Goal: Information Seeking & Learning: Learn about a topic

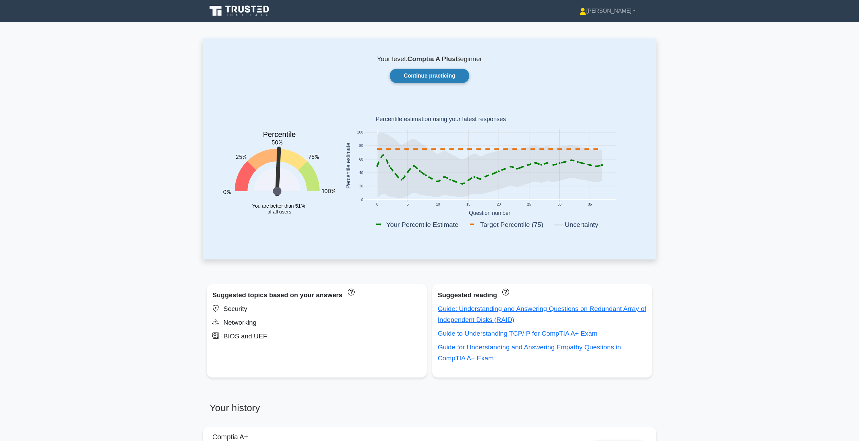
click at [399, 82] on link "Continue practicing" at bounding box center [430, 76] width 80 height 14
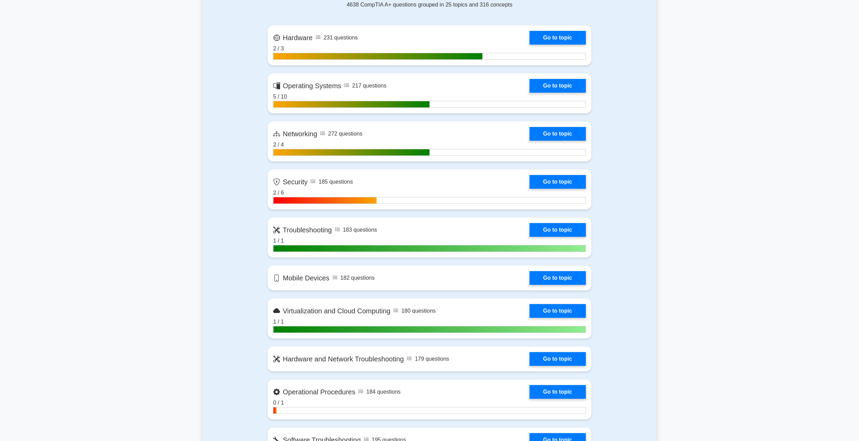
scroll to position [309, 0]
click at [553, 181] on link "Go to topic" at bounding box center [557, 181] width 56 height 14
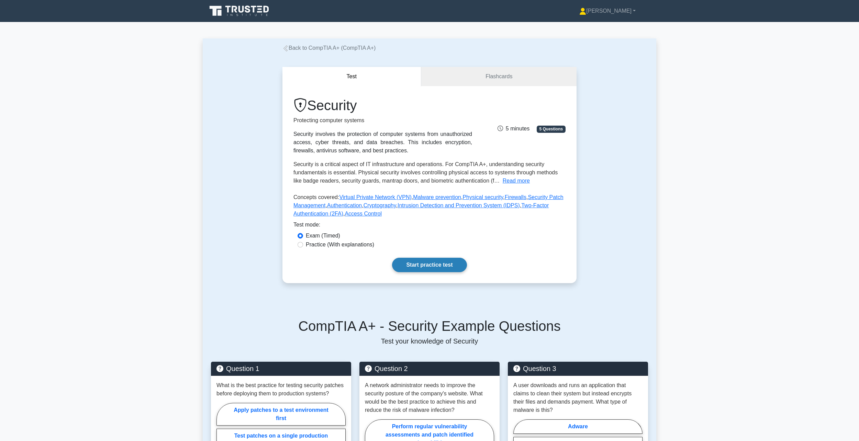
click at [428, 265] on link "Start practice test" at bounding box center [429, 265] width 75 height 14
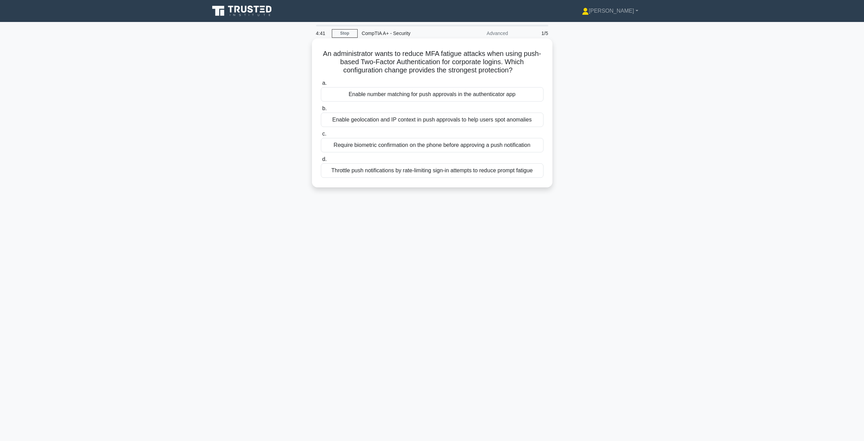
click at [480, 147] on div "Require biometric confirmation on the phone before approving a push notification" at bounding box center [432, 145] width 223 height 14
click at [321, 136] on input "c. Require biometric confirmation on the phone before approving a push notifica…" at bounding box center [321, 134] width 0 height 4
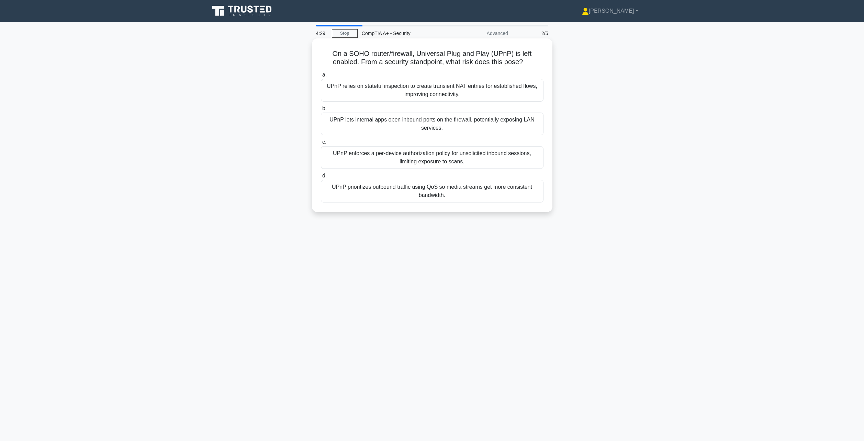
click at [420, 120] on div "UPnP lets internal apps open inbound ports on the firewall, potentially exposin…" at bounding box center [432, 124] width 223 height 23
click at [321, 111] on input "b. UPnP lets internal apps open inbound ports on the firewall, potentially expo…" at bounding box center [321, 108] width 0 height 4
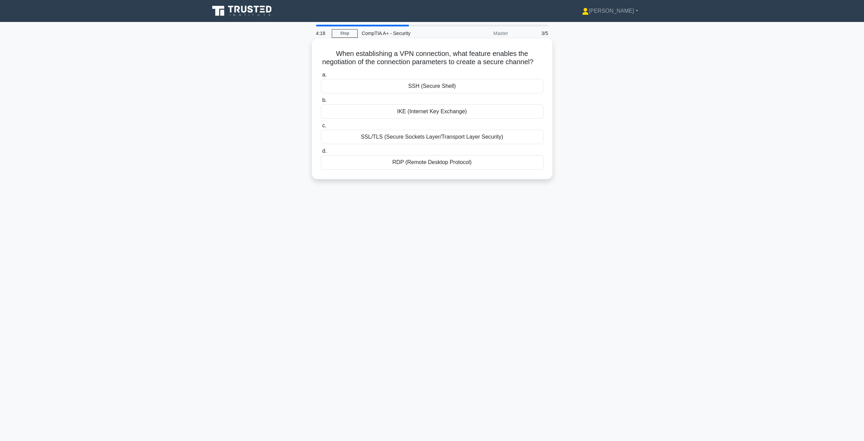
click at [446, 119] on div "IKE (Internet Key Exchange)" at bounding box center [432, 111] width 223 height 14
click at [321, 103] on input "b. IKE (Internet Key Exchange)" at bounding box center [321, 100] width 0 height 4
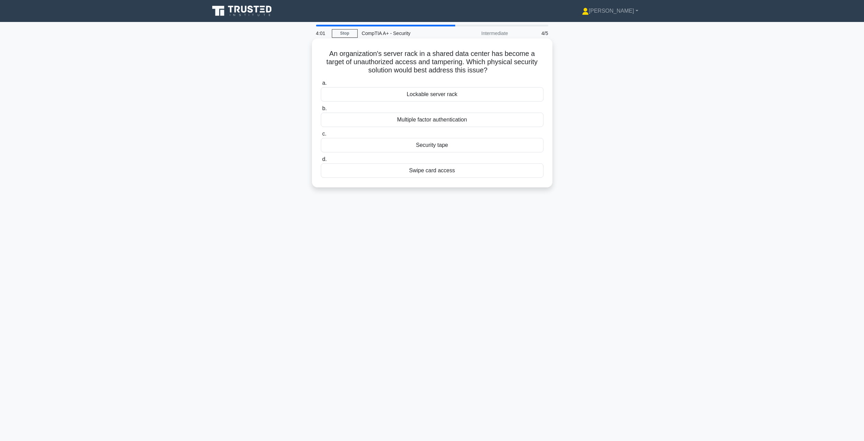
click at [433, 93] on div "Lockable server rack" at bounding box center [432, 94] width 223 height 14
click at [321, 86] on input "a. Lockable server rack" at bounding box center [321, 83] width 0 height 4
click at [429, 146] on div "Hashing" at bounding box center [432, 145] width 223 height 14
click at [321, 136] on input "c. Hashing" at bounding box center [321, 134] width 0 height 4
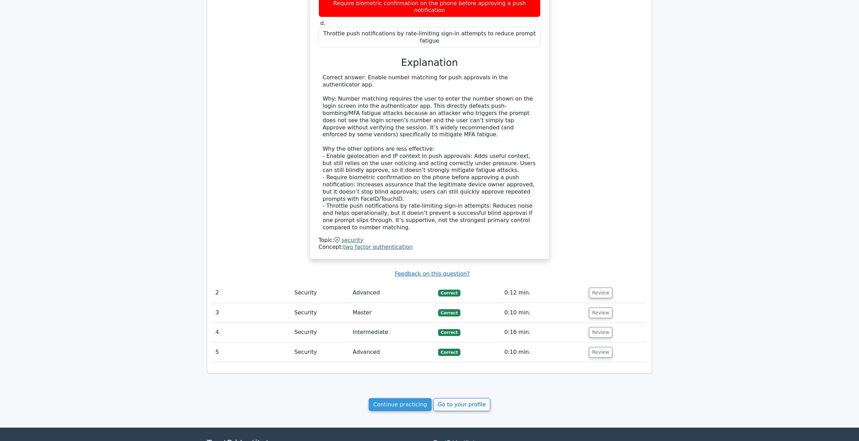
scroll to position [507, 0]
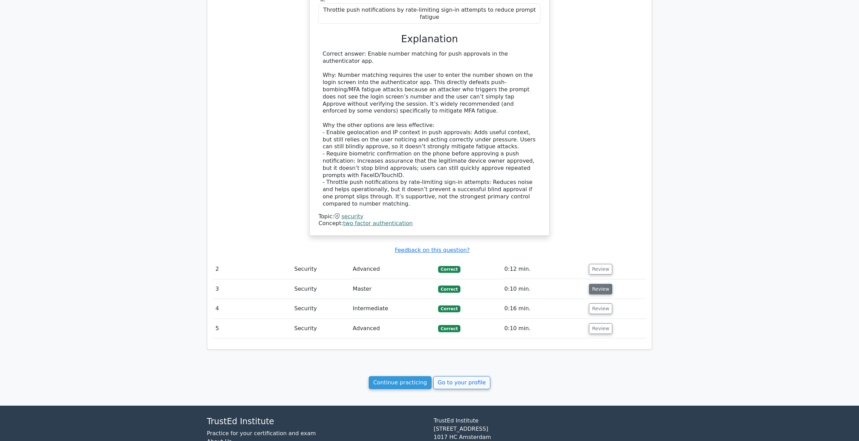
click at [600, 284] on button "Review" at bounding box center [600, 289] width 23 height 11
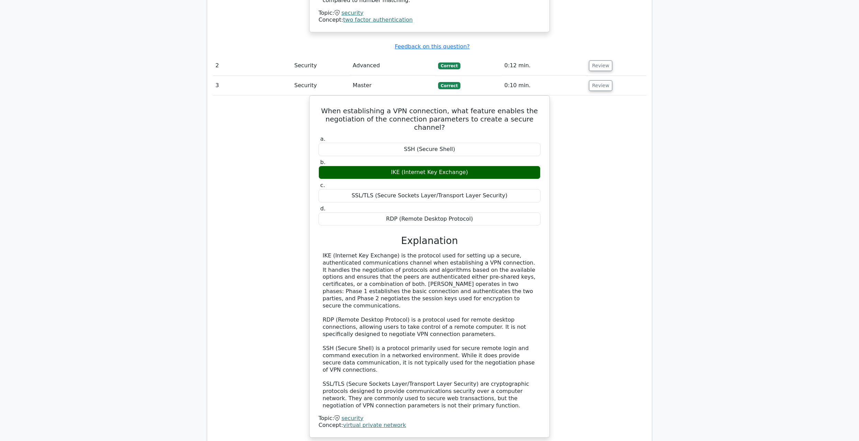
scroll to position [816, 0]
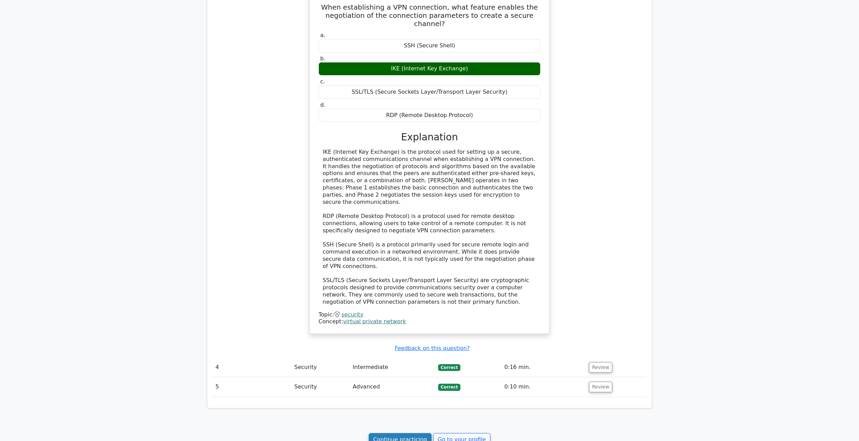
click at [414, 434] on link "Continue practicing" at bounding box center [400, 440] width 63 height 13
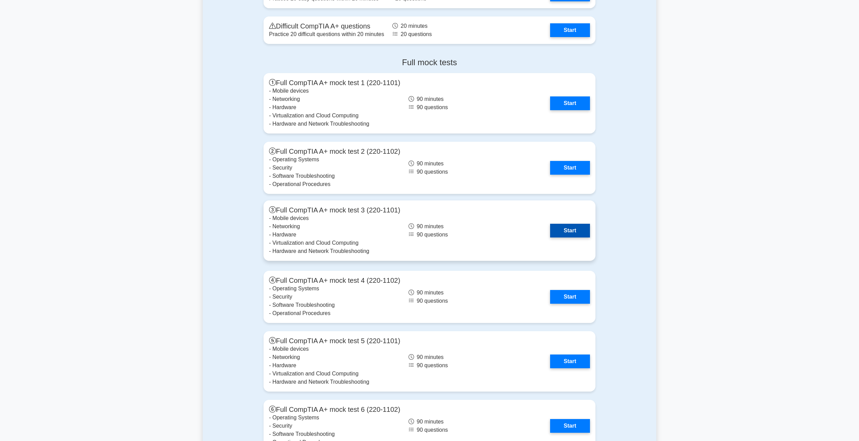
scroll to position [1512, 0]
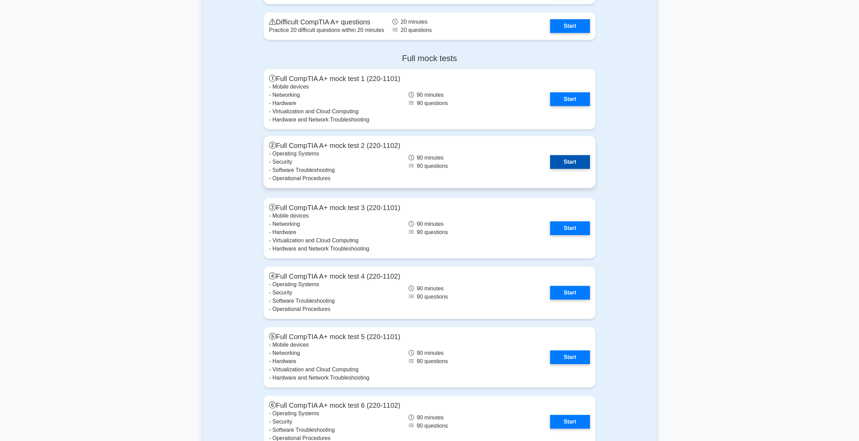
click at [561, 160] on link "Start" at bounding box center [570, 162] width 40 height 14
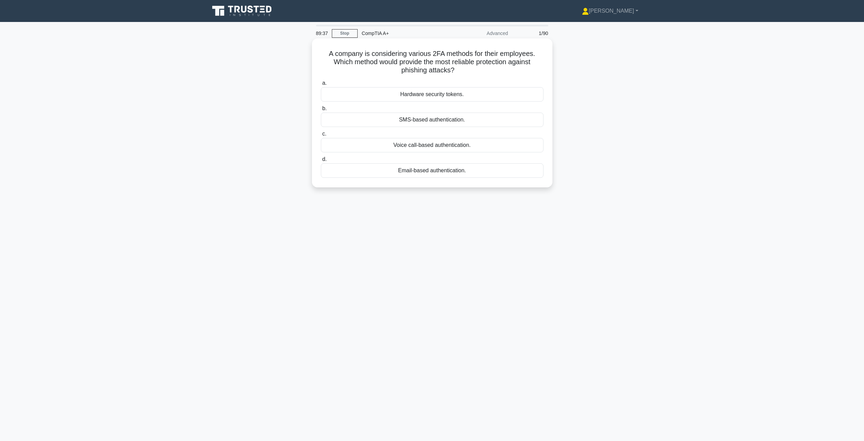
click at [446, 123] on div "SMS-based authentication." at bounding box center [432, 120] width 223 height 14
click at [321, 111] on input "b. SMS-based authentication." at bounding box center [321, 108] width 0 height 4
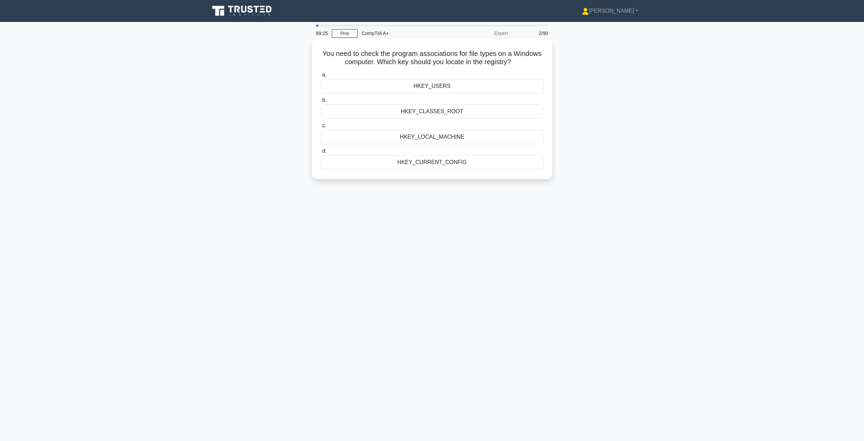
click at [441, 164] on div "HKEY_CURRENT_CONFIG" at bounding box center [432, 162] width 223 height 14
click at [321, 154] on input "d. HKEY_CURRENT_CONFIG" at bounding box center [321, 151] width 0 height 4
click at [431, 93] on div "Safe Mode" at bounding box center [432, 94] width 223 height 14
click at [321, 86] on input "a. Safe Mode" at bounding box center [321, 83] width 0 height 4
click at [447, 89] on div "Roll back the recently updated driver to the previous version." at bounding box center [432, 86] width 223 height 14
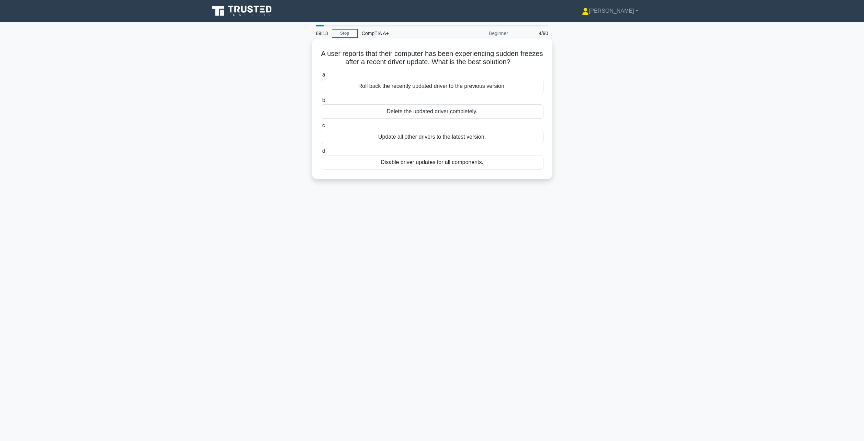
click at [321, 77] on input "a. Roll back the recently updated driver to the previous version." at bounding box center [321, 75] width 0 height 4
click at [448, 138] on div "Test the patch in a controlled environment before deploying" at bounding box center [432, 137] width 223 height 14
click at [321, 128] on input "c. Test the patch in a controlled environment before deploying" at bounding box center [321, 126] width 0 height 4
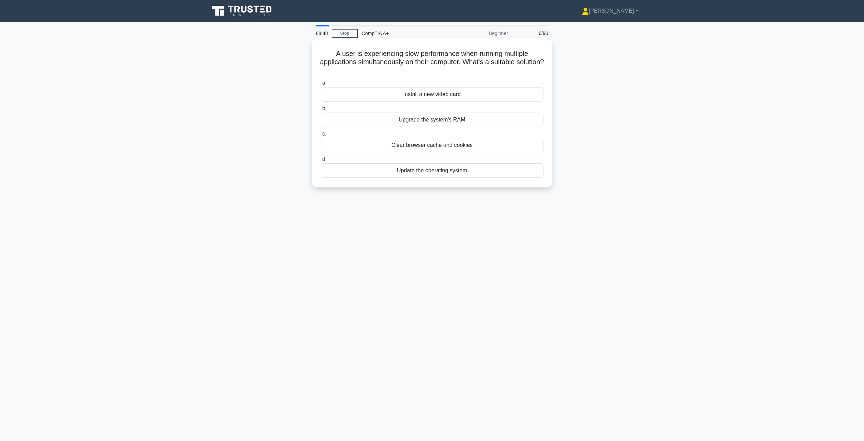
click at [446, 120] on div "Upgrade the system's RAM" at bounding box center [432, 120] width 223 height 14
click at [321, 111] on input "b. Upgrade the system's RAM" at bounding box center [321, 108] width 0 height 4
click at [440, 122] on div "Use a guest account with limited privileges" at bounding box center [432, 120] width 223 height 14
click at [321, 111] on input "b. Use a guest account with limited privileges" at bounding box center [321, 108] width 0 height 4
click at [430, 145] on div "ENERGY STAR" at bounding box center [432, 145] width 223 height 14
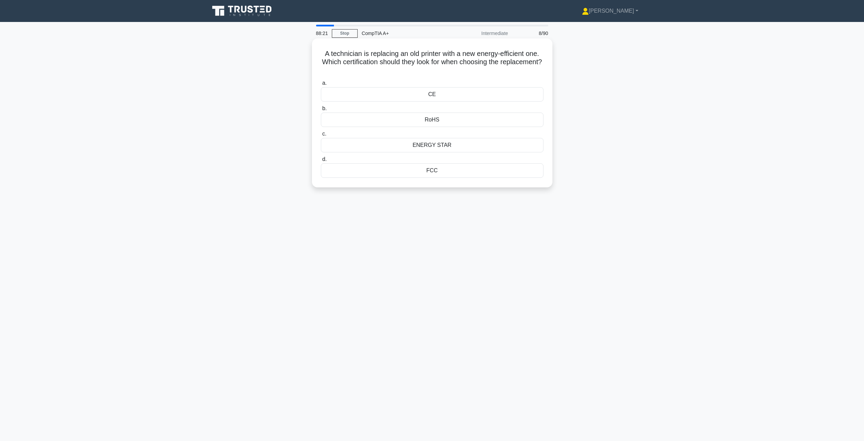
click at [481, 145] on div "ENERGY STAR" at bounding box center [432, 145] width 223 height 14
click at [321, 136] on input "c. ENERGY STAR" at bounding box center [321, 134] width 0 height 4
click at [440, 146] on div "Activate the incident response plan" at bounding box center [432, 145] width 223 height 14
click at [321, 136] on input "c. Activate the incident response plan" at bounding box center [321, 134] width 0 height 4
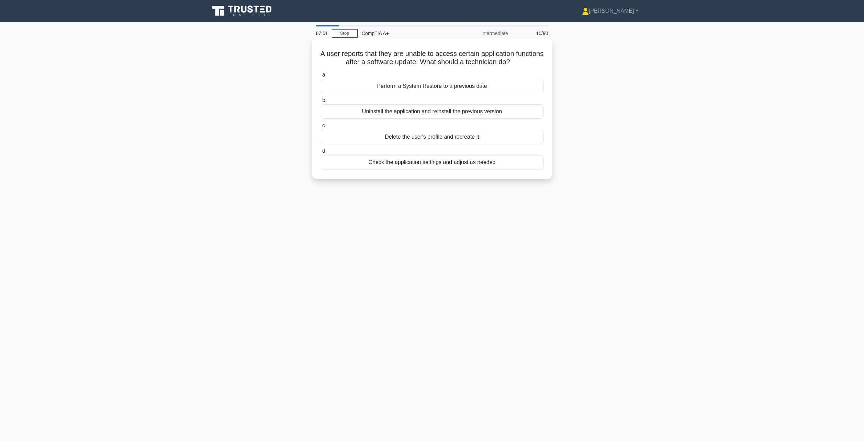
click at [516, 113] on div "Uninstall the application and reinstall the previous version" at bounding box center [432, 111] width 223 height 14
click at [321, 103] on input "b. Uninstall the application and reinstall the previous version" at bounding box center [321, 100] width 0 height 4
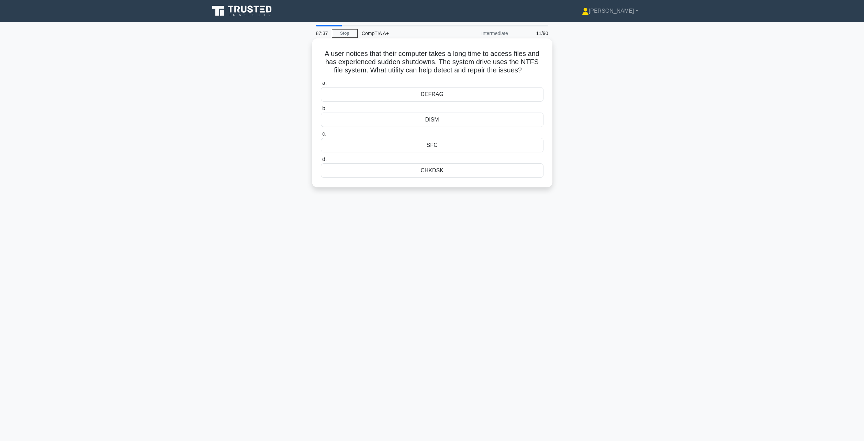
click at [459, 171] on div "CHKDSK" at bounding box center [432, 171] width 223 height 14
click at [321, 162] on input "d. CHKDSK" at bounding box center [321, 159] width 0 height 4
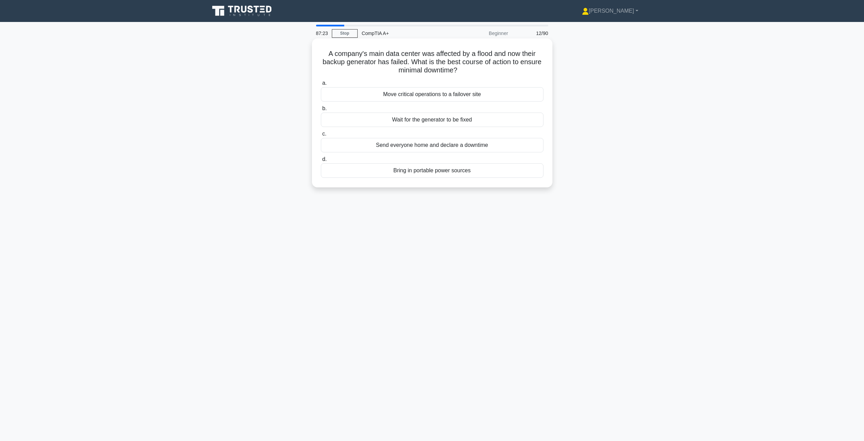
click at [488, 95] on div "Move critical operations to a failover site" at bounding box center [432, 94] width 223 height 14
click at [321, 86] on input "a. Move critical operations to a failover site" at bounding box center [321, 83] width 0 height 4
click at [486, 95] on div "Virtual Private Network (VPN)" at bounding box center [432, 94] width 223 height 14
click at [321, 86] on input "a. Virtual Private Network (VPN)" at bounding box center [321, 83] width 0 height 4
click at [471, 146] on div "64-bit" at bounding box center [432, 145] width 223 height 14
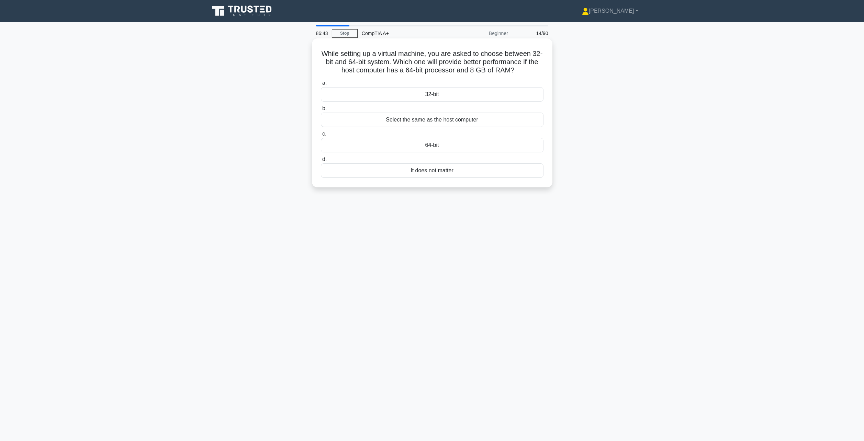
click at [321, 136] on input "c. 64-bit" at bounding box center [321, 134] width 0 height 4
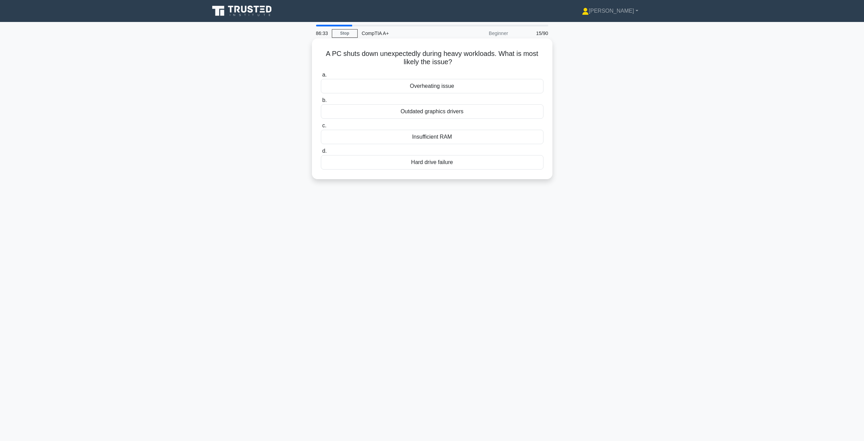
click at [467, 85] on div "Overheating issue" at bounding box center [432, 86] width 223 height 14
click at [321, 77] on input "a. Overheating issue" at bounding box center [321, 75] width 0 height 4
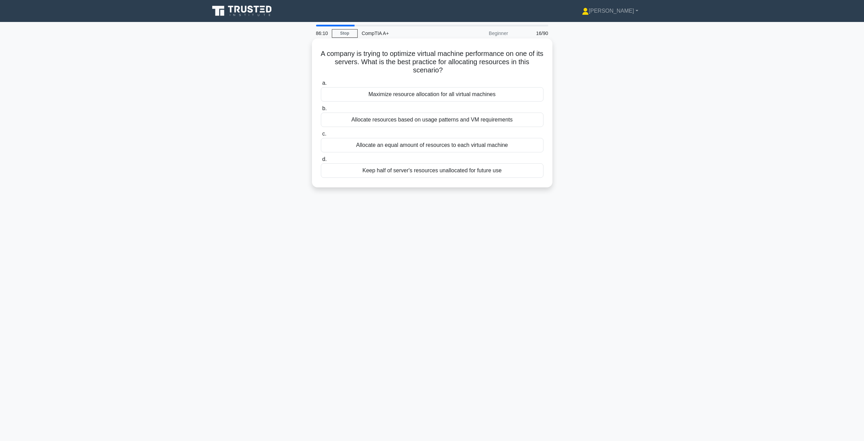
click at [510, 117] on div "Allocate resources based on usage patterns and VM requirements" at bounding box center [432, 120] width 223 height 14
click at [321, 111] on input "b. Allocate resources based on usage patterns and VM requirements" at bounding box center [321, 108] width 0 height 4
click at [494, 171] on div "Check for any kernel module dependencies" at bounding box center [432, 171] width 223 height 14
click at [321, 162] on input "d. Check for any kernel module dependencies" at bounding box center [321, 159] width 0 height 4
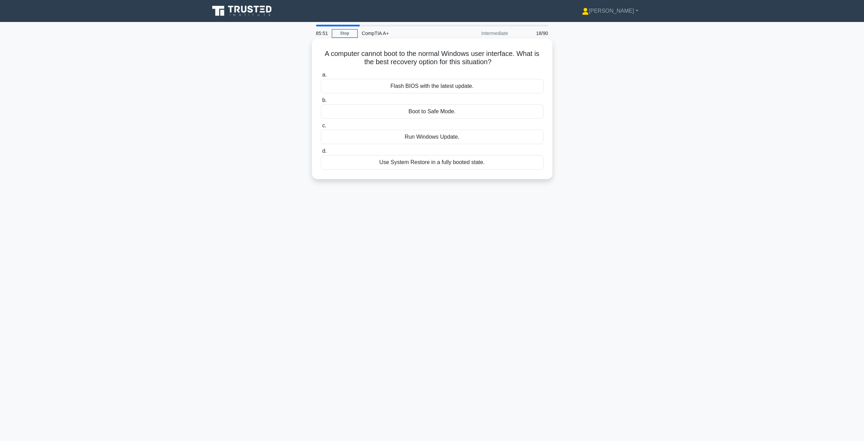
click at [474, 111] on div "Boot to Safe Mode." at bounding box center [432, 111] width 223 height 14
click at [321, 103] on input "b. Boot to Safe Mode." at bounding box center [321, 100] width 0 height 4
click at [496, 138] on div "Configure email client to block suspicious content" at bounding box center [432, 137] width 223 height 14
click at [321, 128] on input "c. Configure email client to block suspicious content" at bounding box center [321, 126] width 0 height 4
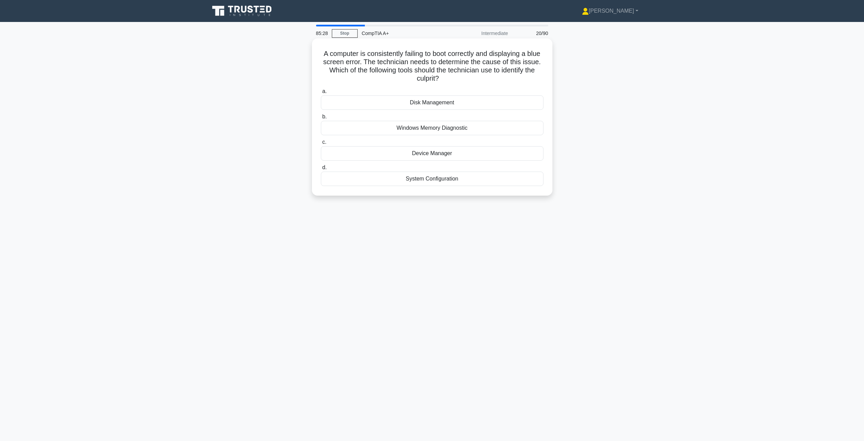
click at [483, 130] on div "Windows Memory Diagnostic" at bounding box center [432, 128] width 223 height 14
click at [321, 119] on input "b. Windows Memory Diagnostic" at bounding box center [321, 117] width 0 height 4
click at [454, 155] on div "Whitelisting" at bounding box center [432, 153] width 223 height 14
click at [321, 145] on input "c. Whitelisting" at bounding box center [321, 142] width 0 height 4
click at [448, 130] on div "Digital signatures" at bounding box center [432, 128] width 223 height 14
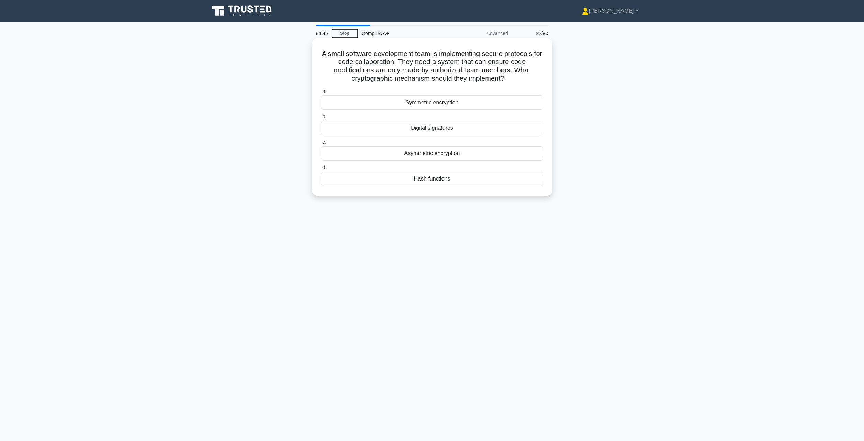
click at [321, 119] on input "b. Digital signatures" at bounding box center [321, 117] width 0 height 4
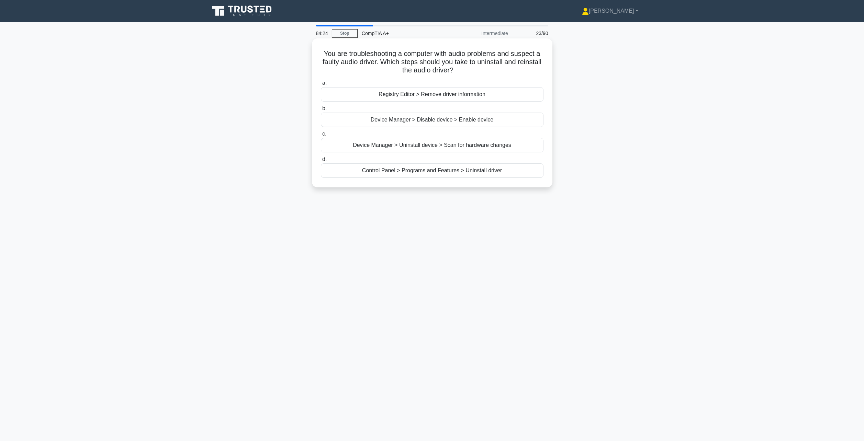
click at [446, 147] on div "Device Manager > Uninstall device > Scan for hardware changes" at bounding box center [432, 145] width 223 height 14
click at [321, 136] on input "c. Device Manager > Uninstall device > Scan for hardware changes" at bounding box center [321, 134] width 0 height 4
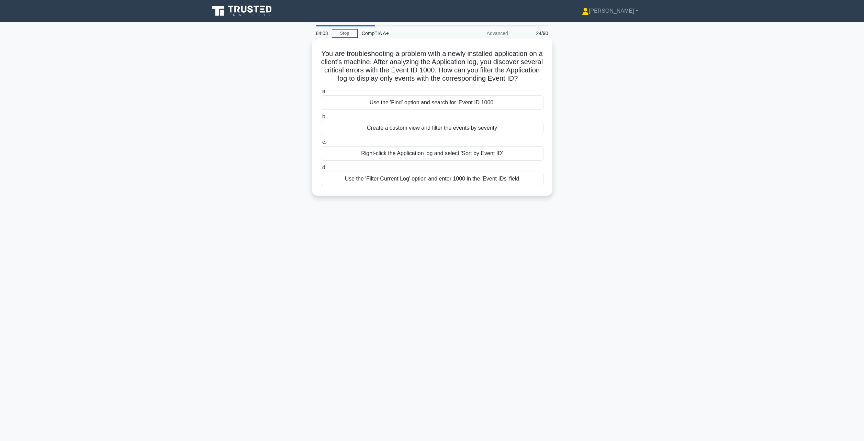
click at [487, 161] on div "Right-click the Application log and select 'Sort by Event ID'" at bounding box center [432, 153] width 223 height 14
click at [321, 145] on input "c. Right-click the Application log and select 'Sort by Event ID'" at bounding box center [321, 142] width 0 height 4
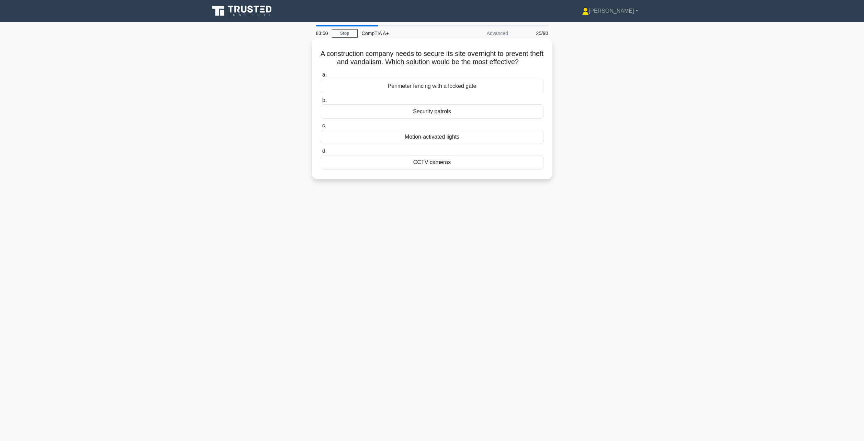
click at [482, 87] on div "Perimeter fencing with a locked gate" at bounding box center [432, 86] width 223 height 14
click at [321, 77] on input "a. Perimeter fencing with a locked gate" at bounding box center [321, 75] width 0 height 4
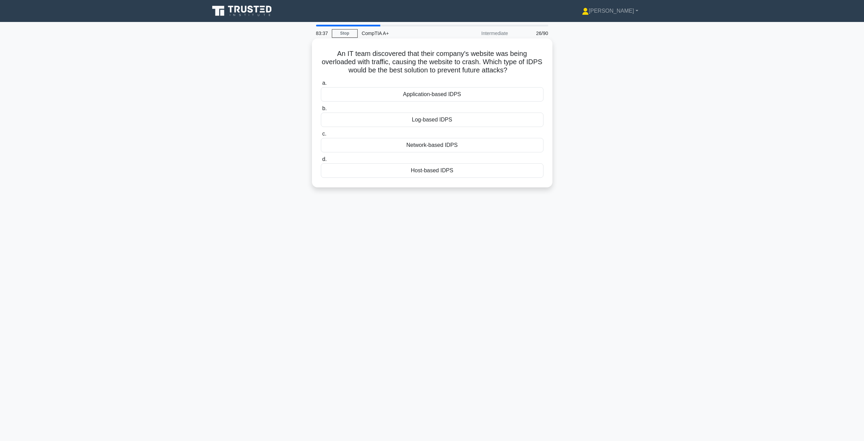
click at [463, 121] on div "Log-based IDPS" at bounding box center [432, 120] width 223 height 14
click at [321, 111] on input "b. Log-based IDPS" at bounding box center [321, 108] width 0 height 4
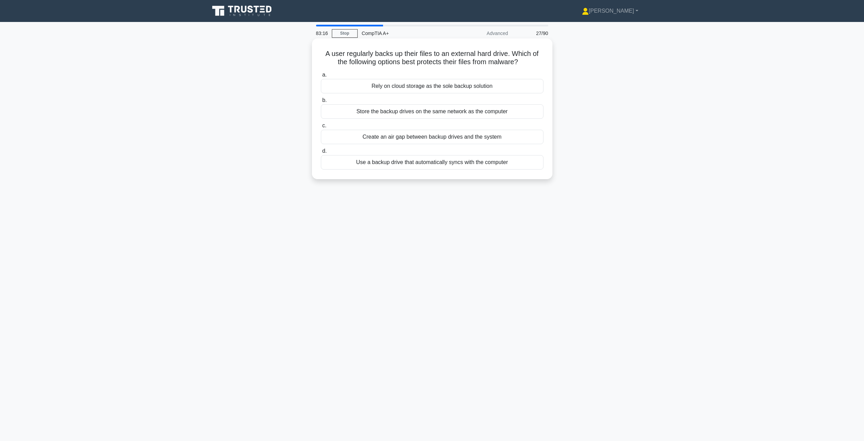
click at [428, 136] on div "Create an air gap between backup drives and the system" at bounding box center [432, 137] width 223 height 14
click at [321, 128] on input "c. Create an air gap between backup drives and the system" at bounding box center [321, 126] width 0 height 4
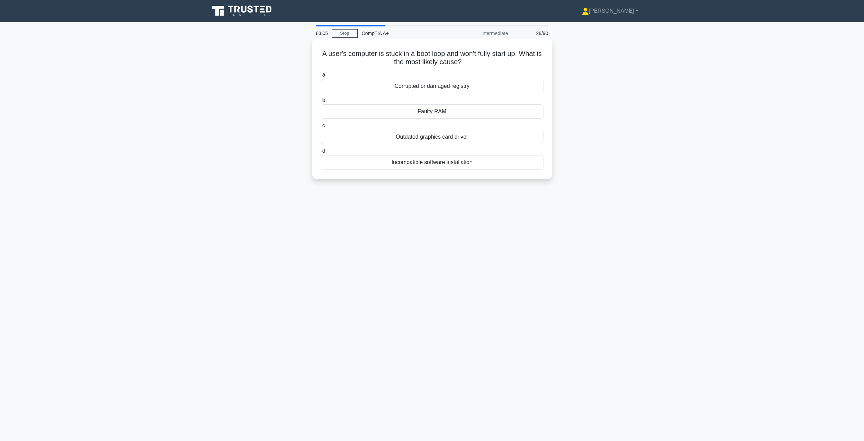
click at [454, 90] on div "Corrupted or damaged registry" at bounding box center [432, 86] width 223 height 14
click at [321, 77] on input "a. Corrupted or damaged registry" at bounding box center [321, 75] width 0 height 4
click at [457, 137] on div "Reliability Monitor." at bounding box center [432, 137] width 223 height 14
click at [321, 128] on input "c. Reliability Monitor." at bounding box center [321, 126] width 0 height 4
click at [484, 163] on div "A compatibility issue with the software requires a downgrade." at bounding box center [432, 162] width 223 height 14
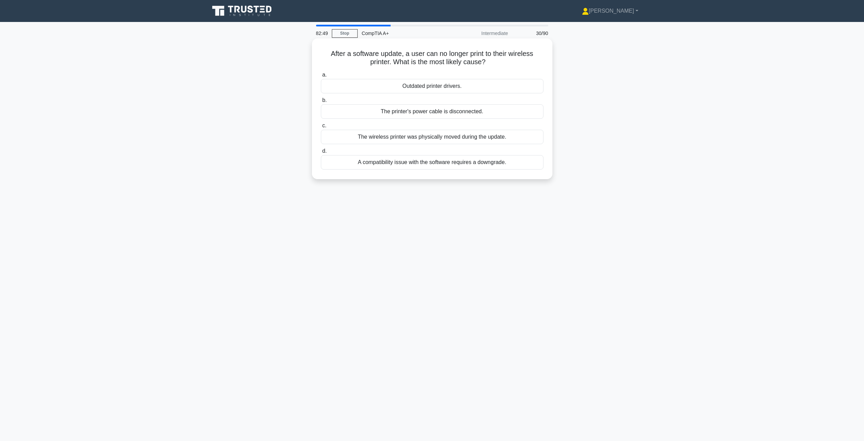
click at [321, 154] on input "d. A compatibility issue with the software requires a downgrade." at bounding box center [321, 151] width 0 height 4
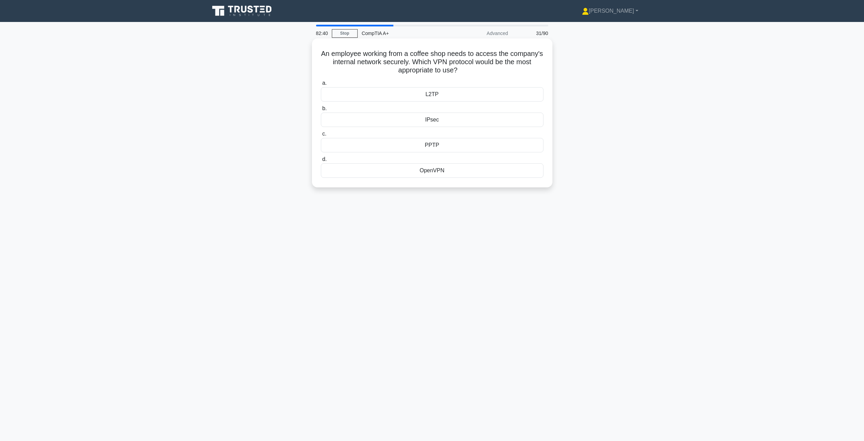
click at [449, 147] on div "PPTP" at bounding box center [432, 145] width 223 height 14
click at [321, 136] on input "c. PPTP" at bounding box center [321, 134] width 0 height 4
click at [438, 163] on div "Event Viewer" at bounding box center [432, 162] width 223 height 14
click at [321, 154] on input "d. Event Viewer" at bounding box center [321, 151] width 0 height 4
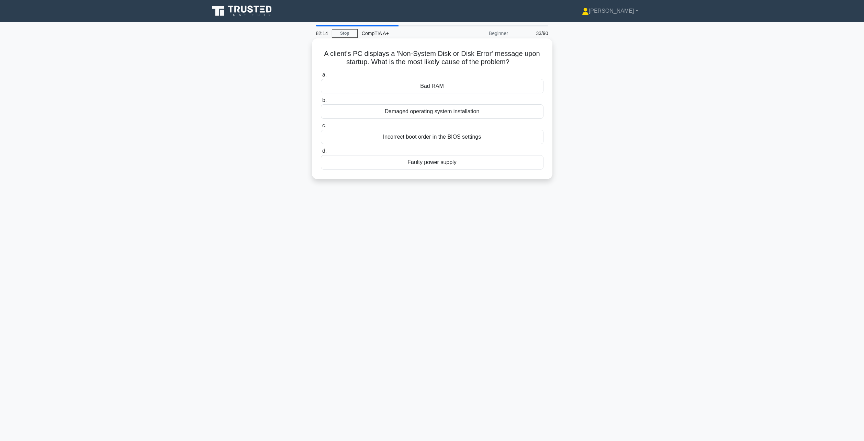
click at [440, 115] on div "Damaged operating system installation" at bounding box center [432, 111] width 223 height 14
click at [321, 103] on input "b. Damaged operating system installation" at bounding box center [321, 100] width 0 height 4
click at [425, 88] on div "Only native resource manager" at bounding box center [432, 86] width 223 height 14
click at [321, 77] on input "a. Only native resource manager" at bounding box center [321, 75] width 0 height 4
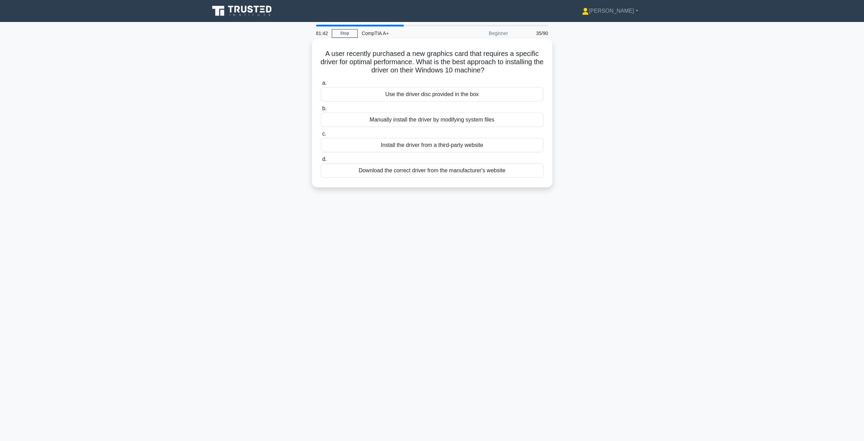
click at [437, 171] on div "Download the correct driver from the manufacturer's website" at bounding box center [432, 171] width 223 height 14
click at [321, 162] on input "d. Download the correct driver from the manufacturer's website" at bounding box center [321, 159] width 0 height 4
click at [429, 175] on div "Update her device's security settings to meet the new requirements." at bounding box center [432, 171] width 223 height 14
click at [321, 162] on input "d. Update her device's security settings to meet the new requirements." at bounding box center [321, 159] width 0 height 4
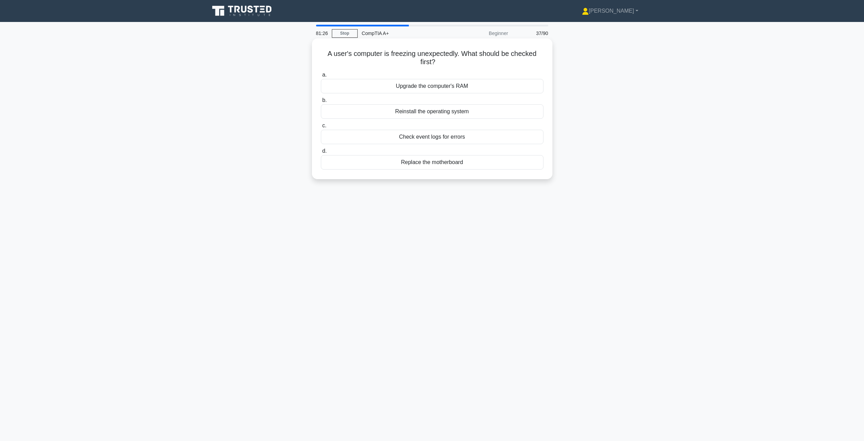
click at [438, 140] on div "Check event logs for errors" at bounding box center [432, 137] width 223 height 14
click at [321, 128] on input "c. Check event logs for errors" at bounding box center [321, 126] width 0 height 4
click at [437, 140] on div "Defragment the HDD" at bounding box center [432, 137] width 223 height 14
click at [321, 128] on input "c. Defragment the HDD" at bounding box center [321, 126] width 0 height 4
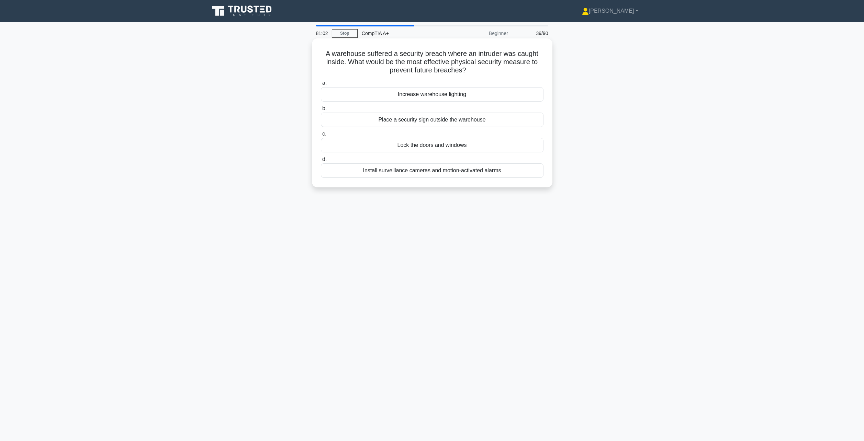
click at [432, 147] on div "Lock the doors and windows" at bounding box center [432, 145] width 223 height 14
click at [321, 136] on input "c. Lock the doors and windows" at bounding box center [321, 134] width 0 height 4
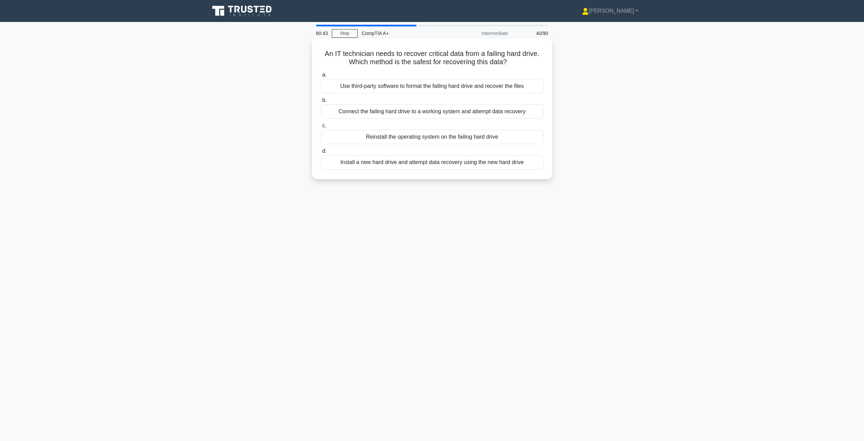
click at [446, 113] on div "Connect the failing hard drive to a working system and attempt data recovery" at bounding box center [432, 111] width 223 height 14
click at [321, 103] on input "b. Connect the failing hard drive to a working system and attempt data recovery" at bounding box center [321, 100] width 0 height 4
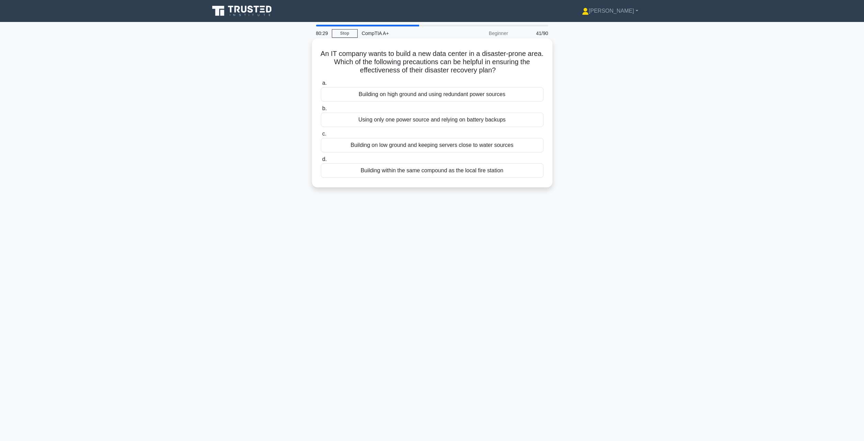
click at [425, 95] on div "Building on high ground and using redundant power sources" at bounding box center [432, 94] width 223 height 14
click at [321, 86] on input "a. Building on high ground and using redundant power sources" at bounding box center [321, 83] width 0 height 4
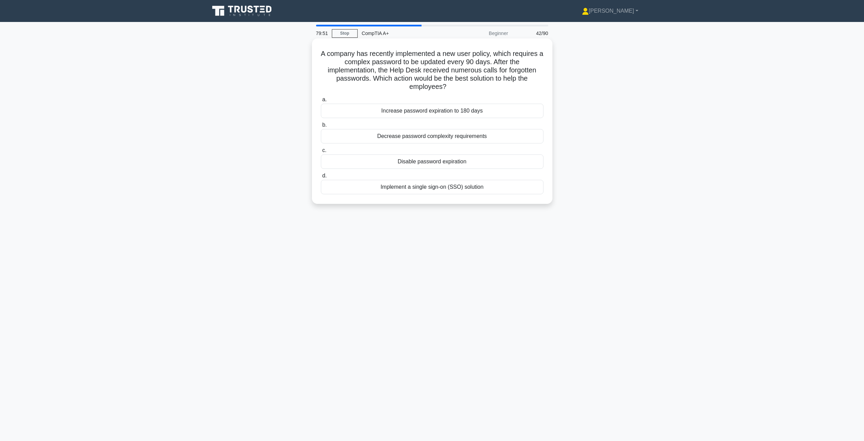
click at [429, 190] on div "Implement a single sign-on (SSO) solution" at bounding box center [432, 187] width 223 height 14
click at [321, 178] on input "d. Implement a single sign-on (SSO) solution" at bounding box center [321, 176] width 0 height 4
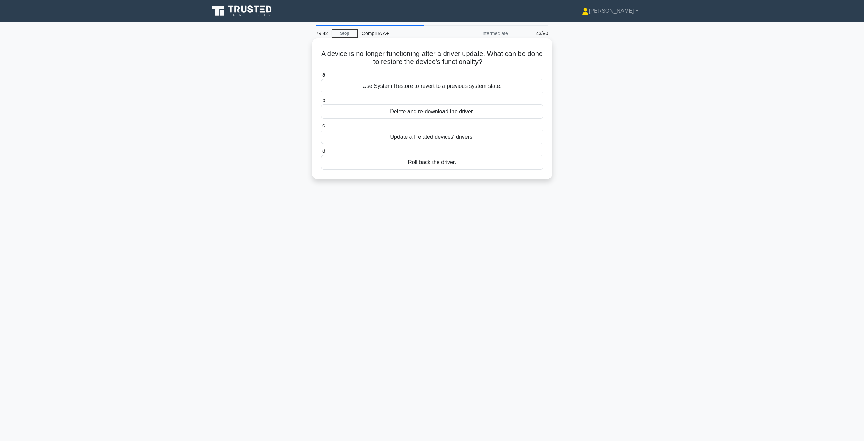
click at [430, 164] on div "Roll back the driver." at bounding box center [432, 162] width 223 height 14
click at [321, 154] on input "d. Roll back the driver." at bounding box center [321, 151] width 0 height 4
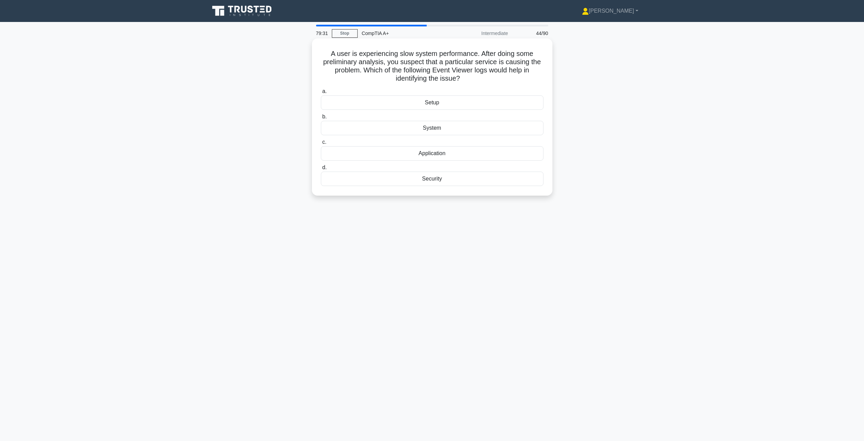
click at [428, 129] on div "System" at bounding box center [432, 128] width 223 height 14
click at [321, 119] on input "b. System" at bounding box center [321, 117] width 0 height 4
click at [437, 126] on div "Adjust sensitivity settings and test again" at bounding box center [432, 120] width 223 height 14
click at [321, 111] on input "b. Adjust sensitivity settings and test again" at bounding box center [321, 108] width 0 height 4
click at [440, 147] on div "Device Manager" at bounding box center [432, 145] width 223 height 14
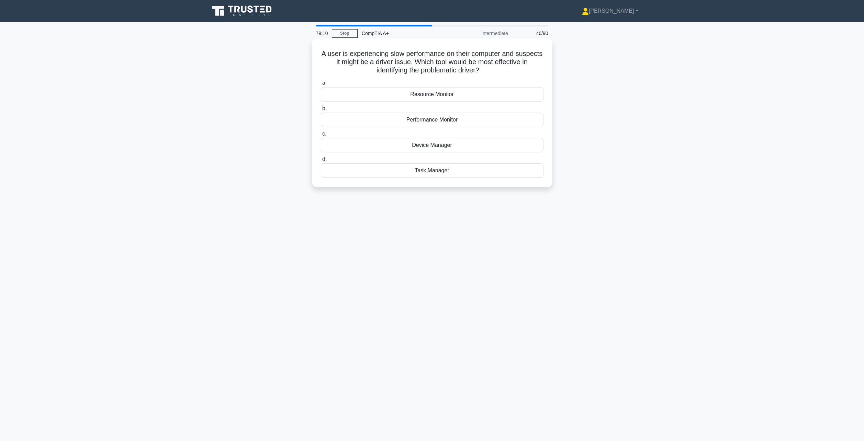
click at [321, 136] on input "c. Device Manager" at bounding box center [321, 134] width 0 height 4
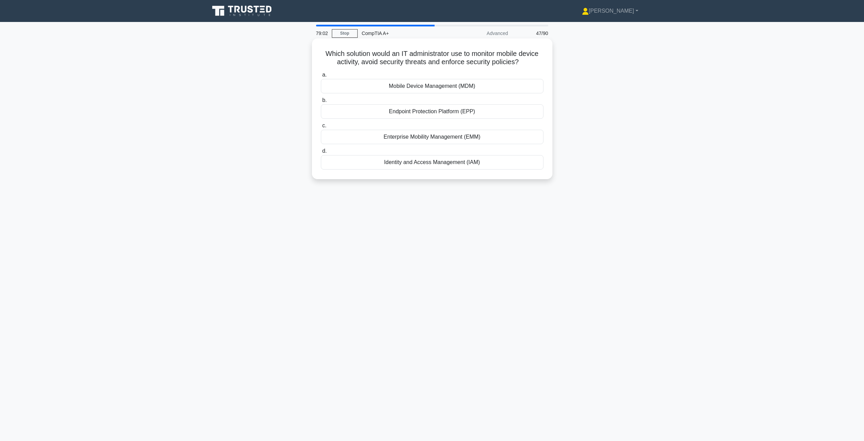
click at [437, 87] on div "Mobile Device Management (MDM)" at bounding box center [432, 86] width 223 height 14
click at [321, 77] on input "a. Mobile Device Management (MDM)" at bounding box center [321, 75] width 0 height 4
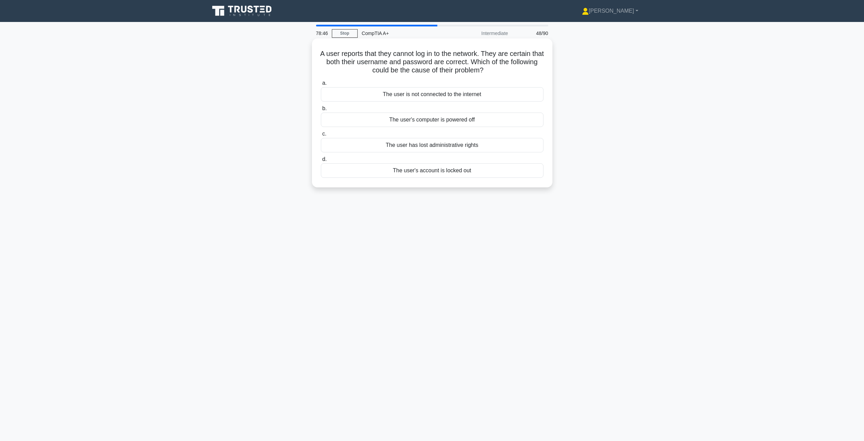
click at [426, 93] on div "The user is not connected to the internet" at bounding box center [432, 94] width 223 height 14
click at [321, 86] on input "a. The user is not connected to the internet" at bounding box center [321, 83] width 0 height 4
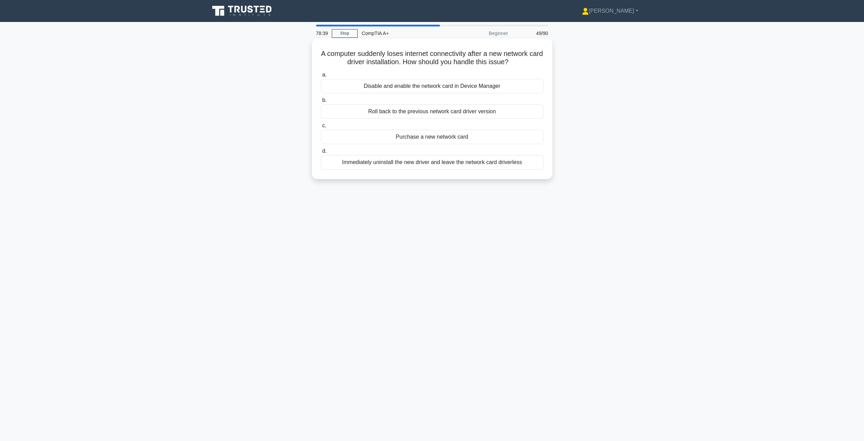
click at [438, 114] on div "Roll back to the previous network card driver version" at bounding box center [432, 111] width 223 height 14
click at [321, 103] on input "b. Roll back to the previous network card driver version" at bounding box center [321, 100] width 0 height 4
click at [444, 114] on div "Implement a secure Wi-Fi network" at bounding box center [432, 111] width 223 height 14
click at [321, 103] on input "b. Implement a secure Wi-Fi network" at bounding box center [321, 100] width 0 height 4
click at [424, 165] on div "Implement network segmentation and firewalls" at bounding box center [432, 162] width 223 height 14
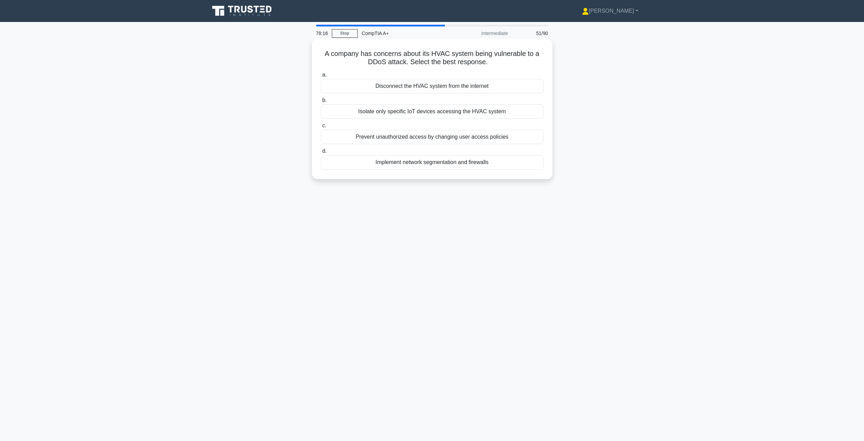
click at [321, 154] on input "d. Implement network segmentation and firewalls" at bounding box center [321, 151] width 0 height 4
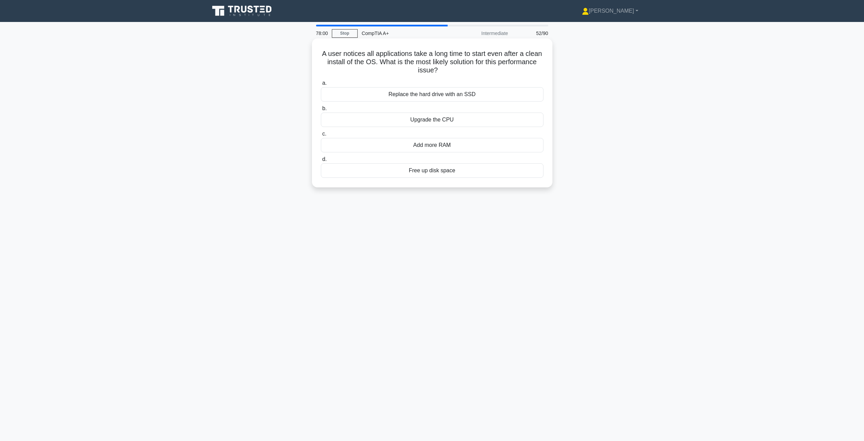
click at [436, 95] on div "Replace the hard drive with an SSD" at bounding box center [432, 94] width 223 height 14
click at [321, 86] on input "a. Replace the hard drive with an SSD" at bounding box center [321, 83] width 0 height 4
click at [437, 120] on div "EXT4" at bounding box center [432, 120] width 223 height 14
click at [321, 111] on input "b. EXT4" at bounding box center [321, 108] width 0 height 4
click at [446, 121] on div "FAT32" at bounding box center [432, 120] width 223 height 14
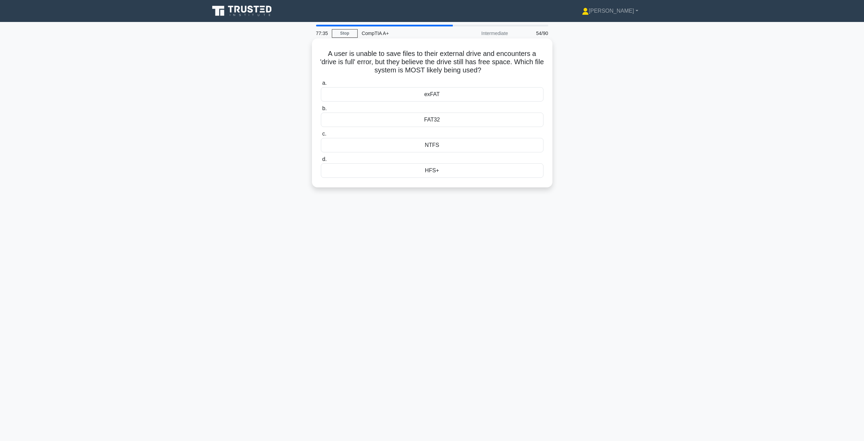
click at [321, 111] on input "b. FAT32" at bounding box center [321, 108] width 0 height 4
click at [428, 164] on div "System File Checker (SFC)" at bounding box center [432, 162] width 223 height 14
click at [321, 154] on input "d. System File Checker (SFC)" at bounding box center [321, 151] width 0 height 4
click at [428, 125] on div "RFID badge reading" at bounding box center [432, 120] width 223 height 14
click at [321, 111] on input "b. RFID badge reading" at bounding box center [321, 108] width 0 height 4
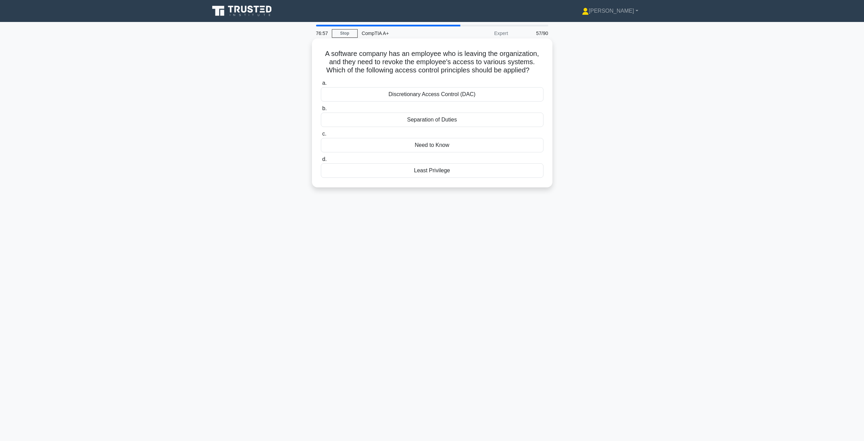
click at [431, 174] on div "Least Privilege" at bounding box center [432, 171] width 223 height 14
click at [321, 162] on input "d. Least Privilege" at bounding box center [321, 159] width 0 height 4
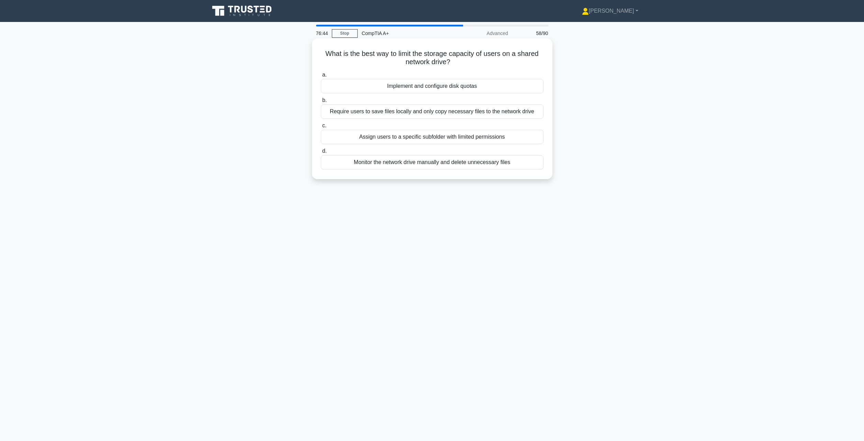
click at [431, 137] on div "Assign users to a specific subfolder with limited permissions" at bounding box center [432, 137] width 223 height 14
click at [321, 128] on input "c. Assign users to a specific subfolder with limited permissions" at bounding box center [321, 126] width 0 height 4
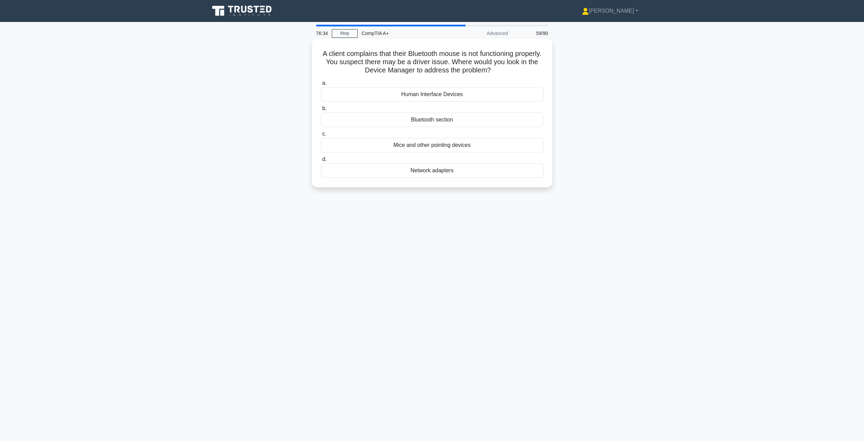
click at [434, 149] on div "Mice and other pointing devices" at bounding box center [432, 145] width 223 height 14
click at [321, 136] on input "c. Mice and other pointing devices" at bounding box center [321, 134] width 0 height 4
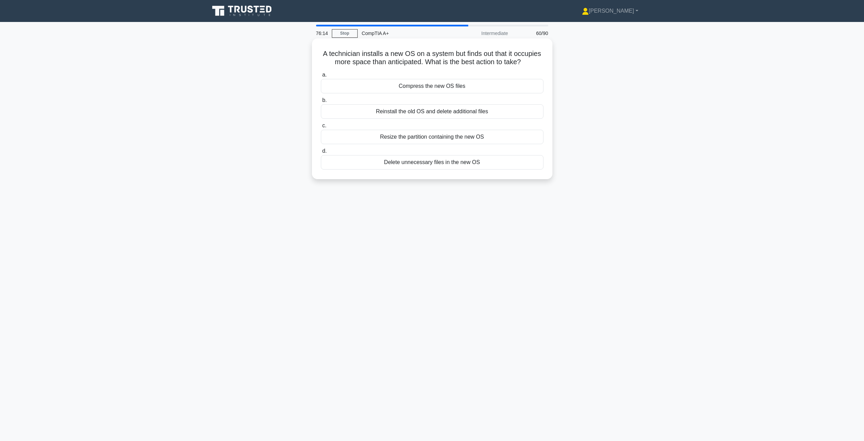
click at [429, 87] on div "Compress the new OS files" at bounding box center [432, 86] width 223 height 14
click at [321, 77] on input "a. Compress the new OS files" at bounding box center [321, 75] width 0 height 4
click at [431, 138] on div "Replace the hard drive with an SSD" at bounding box center [432, 137] width 223 height 14
click at [321, 128] on input "c. Replace the hard drive with an SSD" at bounding box center [321, 126] width 0 height 4
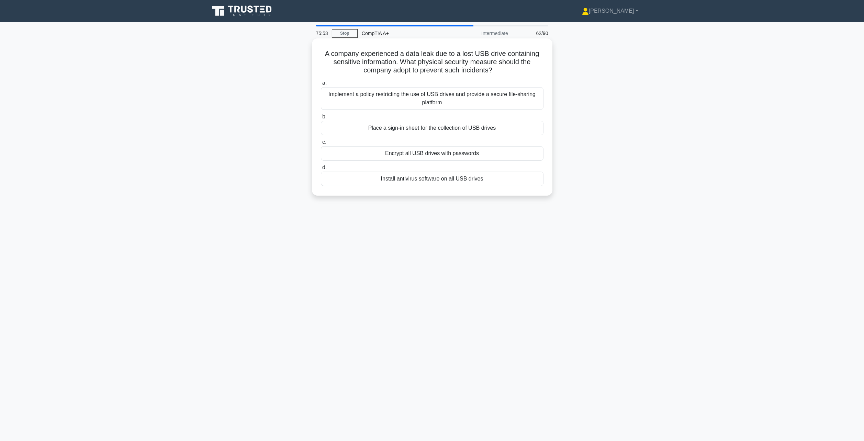
click at [439, 156] on div "Encrypt all USB drives with passwords" at bounding box center [432, 153] width 223 height 14
click at [321, 145] on input "c. Encrypt all USB drives with passwords" at bounding box center [321, 142] width 0 height 4
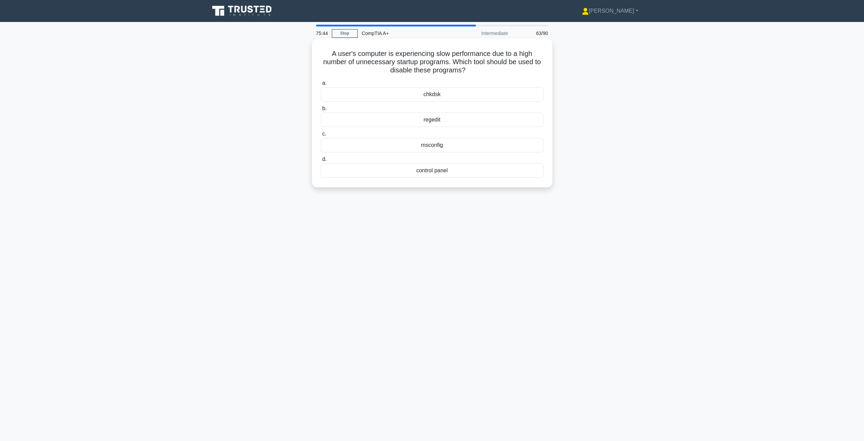
click at [444, 147] on div "msconfig" at bounding box center [432, 145] width 223 height 14
click at [321, 136] on input "c. msconfig" at bounding box center [321, 134] width 0 height 4
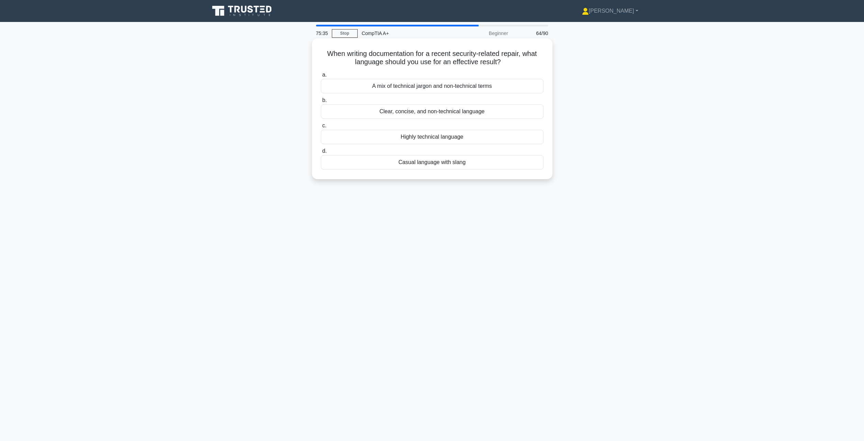
click at [438, 112] on div "Clear, concise, and non-technical language" at bounding box center [432, 111] width 223 height 14
click at [321, 103] on input "b. Clear, concise, and non-technical language" at bounding box center [321, 100] width 0 height 4
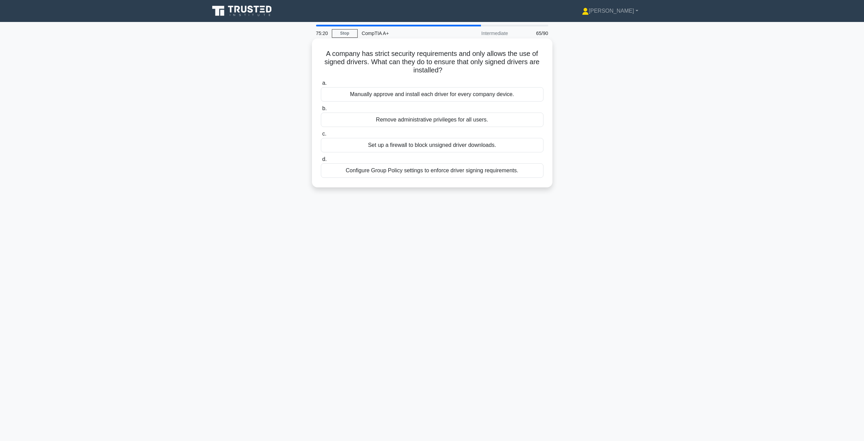
click at [455, 171] on div "Configure Group Policy settings to enforce driver signing requirements." at bounding box center [432, 171] width 223 height 14
click at [321, 162] on input "d. Configure Group Policy settings to enforce driver signing requirements." at bounding box center [321, 159] width 0 height 4
click at [438, 173] on div "Check the system's resource usage" at bounding box center [432, 171] width 223 height 14
click at [321, 162] on input "d. Check the system's resource usage" at bounding box center [321, 159] width 0 height 4
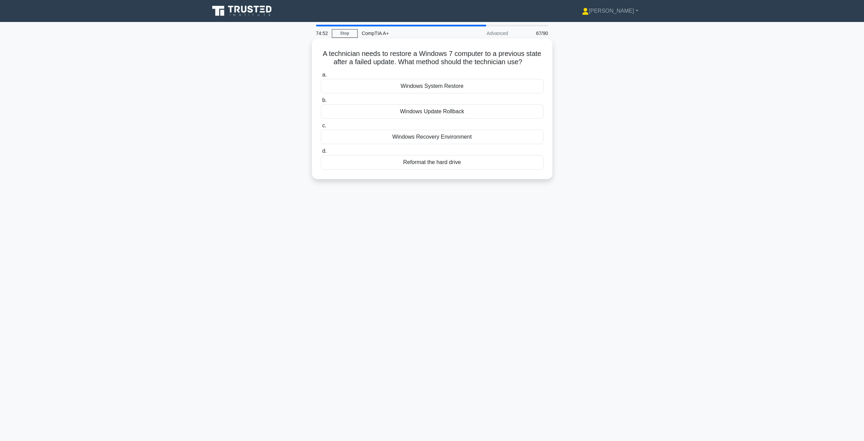
click at [457, 135] on div "Windows Recovery Environment" at bounding box center [432, 137] width 223 height 14
click at [321, 128] on input "c. Windows Recovery Environment" at bounding box center [321, 126] width 0 height 4
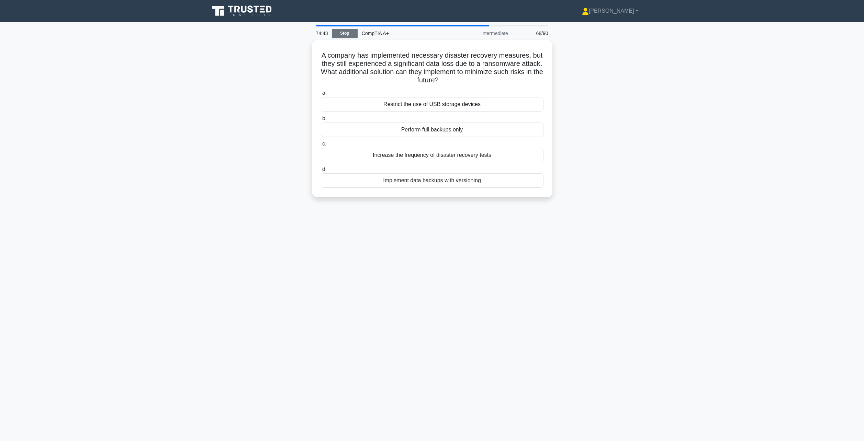
click at [343, 34] on link "Stop" at bounding box center [345, 33] width 26 height 9
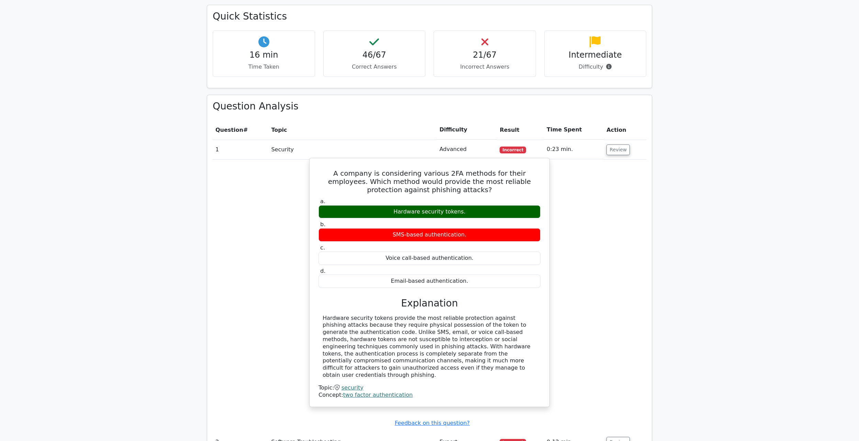
scroll to position [378, 0]
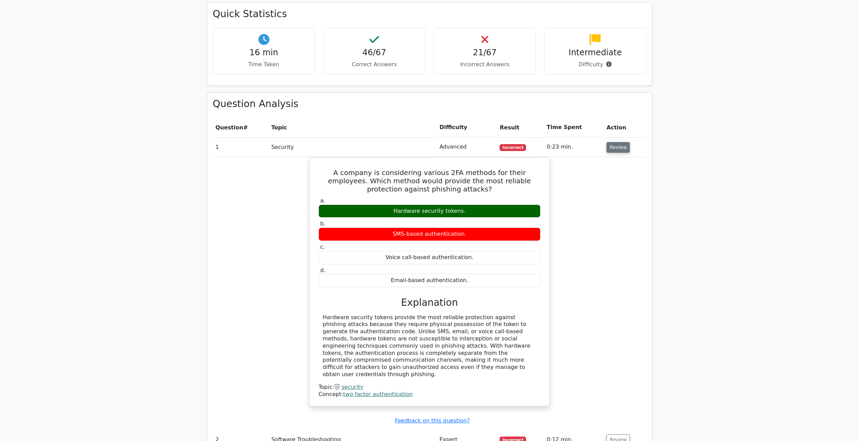
click at [616, 151] on button "Review" at bounding box center [617, 147] width 23 height 11
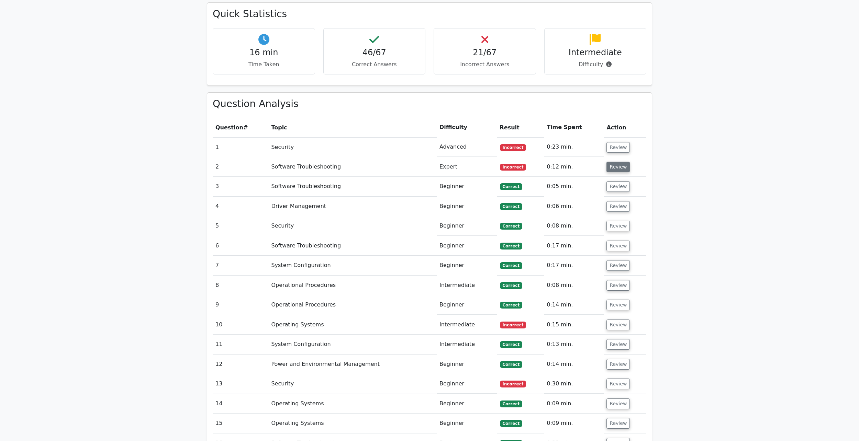
click at [618, 168] on button "Review" at bounding box center [617, 167] width 23 height 11
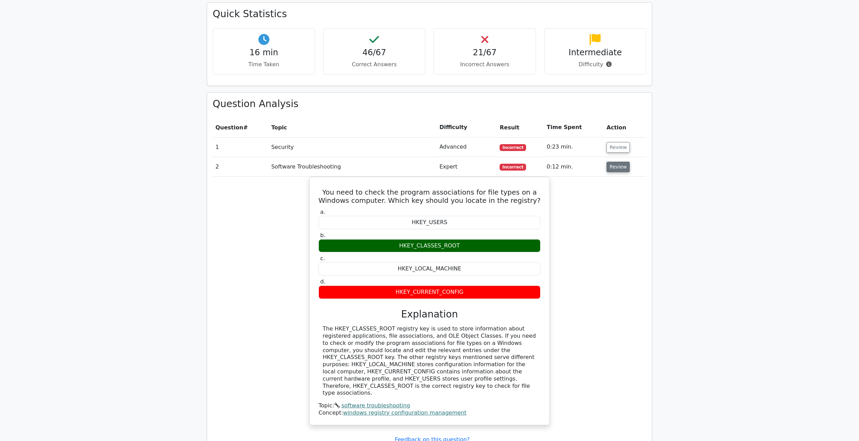
click at [618, 168] on button "Review" at bounding box center [617, 167] width 23 height 11
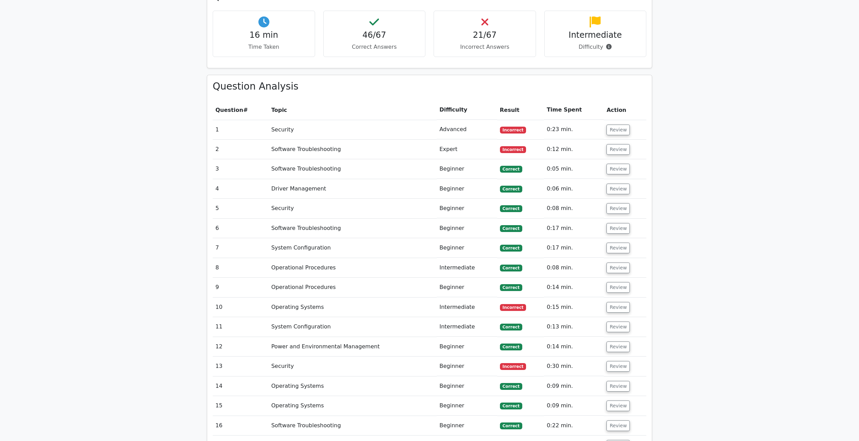
scroll to position [447, 0]
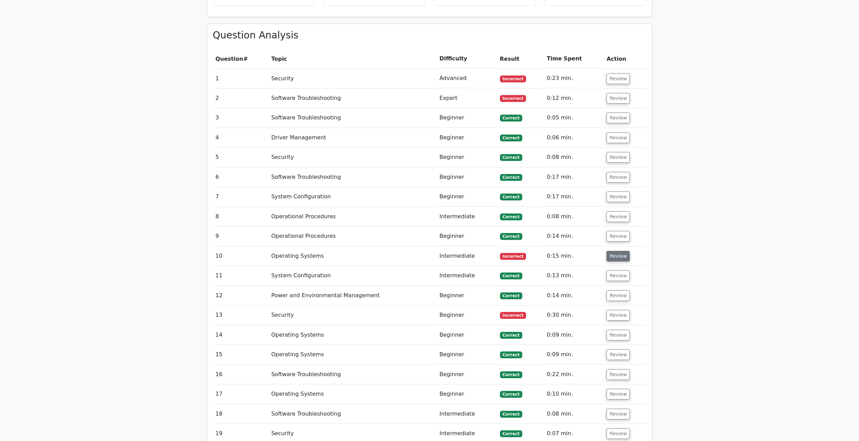
click at [614, 260] on button "Review" at bounding box center [617, 256] width 23 height 11
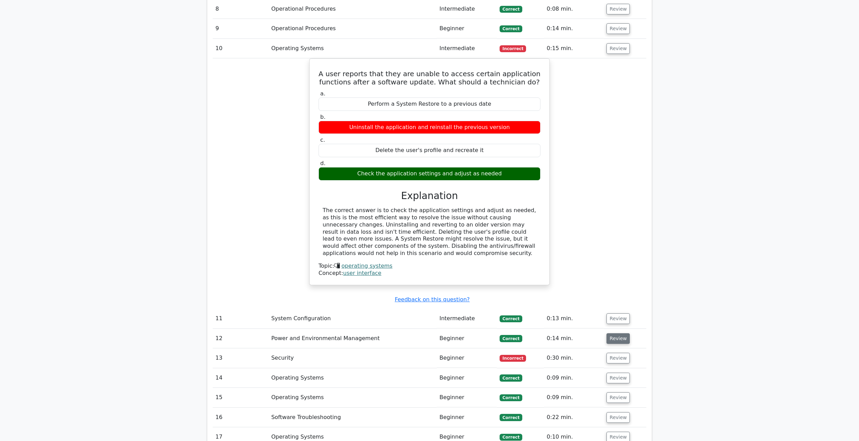
scroll to position [721, 0]
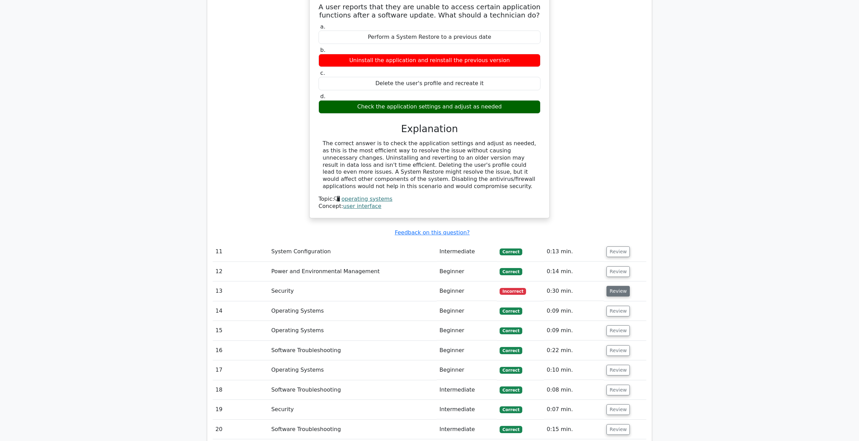
click at [621, 289] on button "Review" at bounding box center [617, 291] width 23 height 11
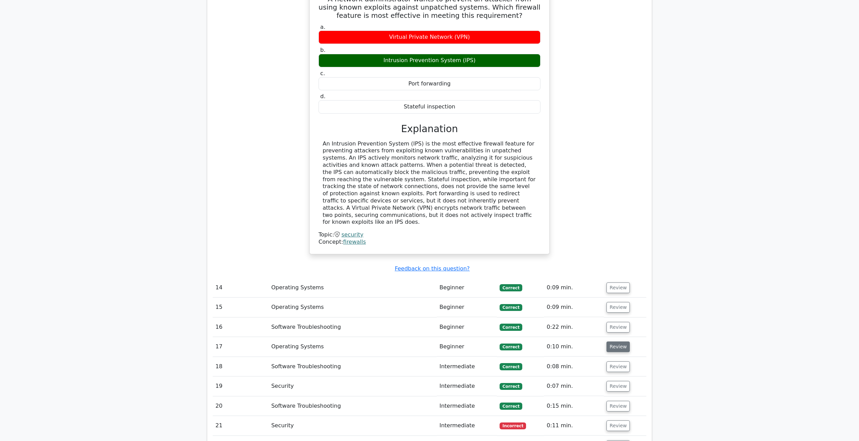
scroll to position [1099, 0]
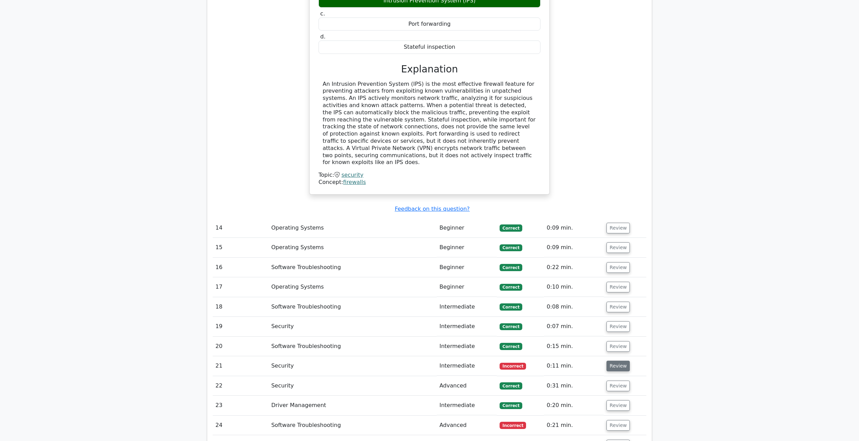
click at [611, 361] on button "Review" at bounding box center [617, 366] width 23 height 11
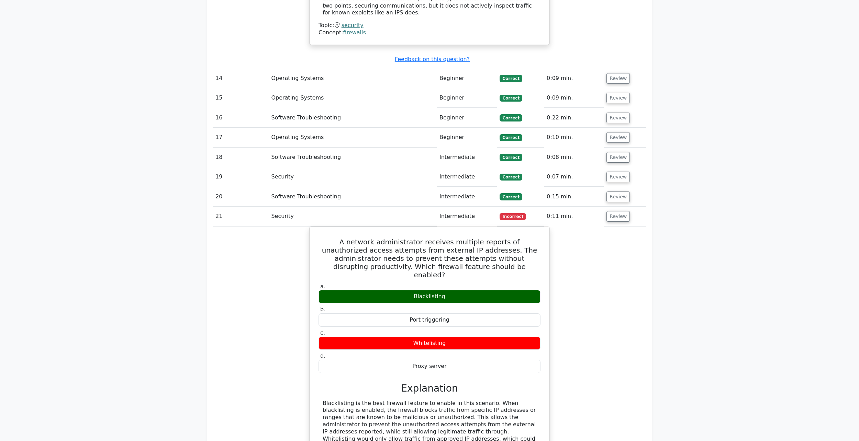
scroll to position [1271, 0]
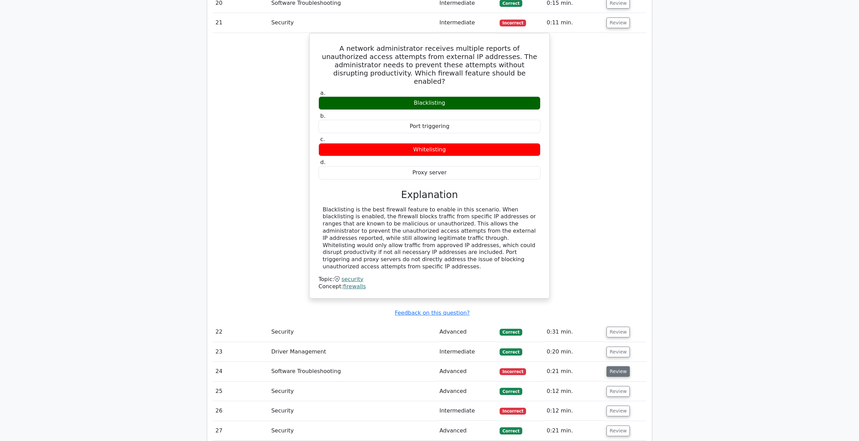
click at [614, 367] on button "Review" at bounding box center [617, 372] width 23 height 11
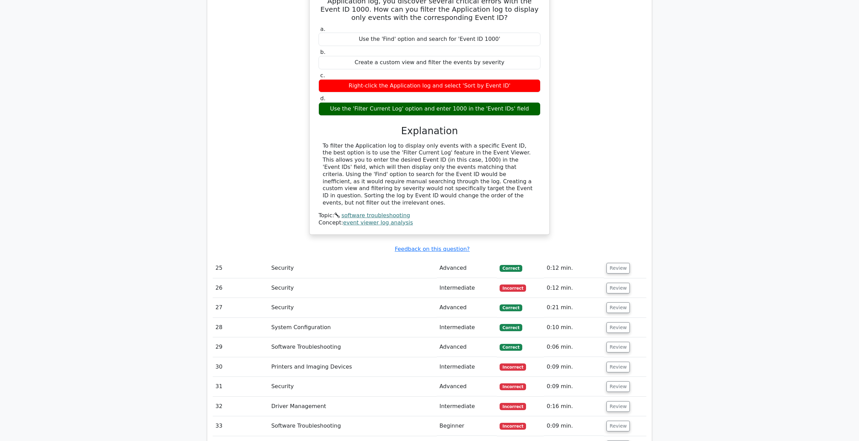
scroll to position [1889, 0]
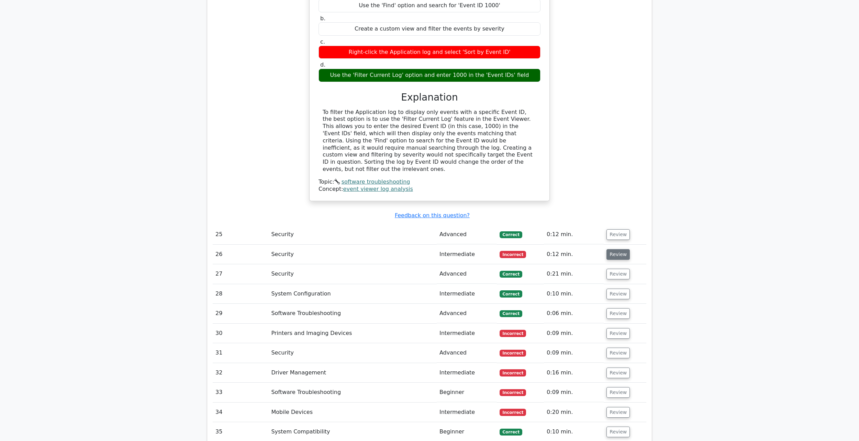
click at [619, 249] on button "Review" at bounding box center [617, 254] width 23 height 11
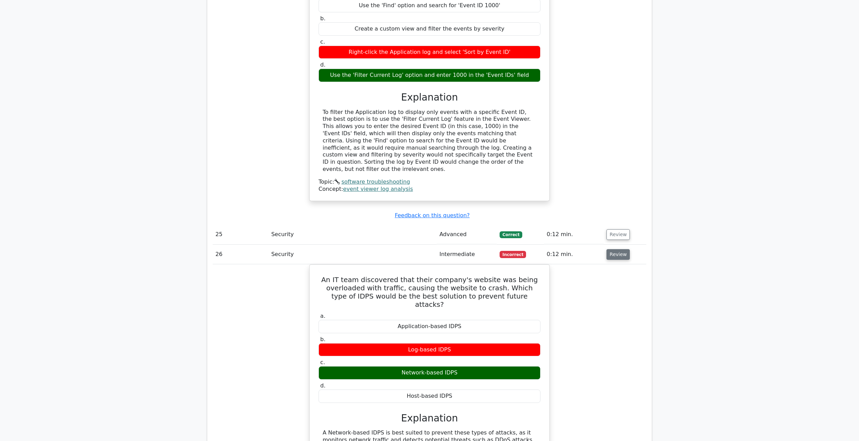
click at [619, 249] on button "Review" at bounding box center [617, 254] width 23 height 11
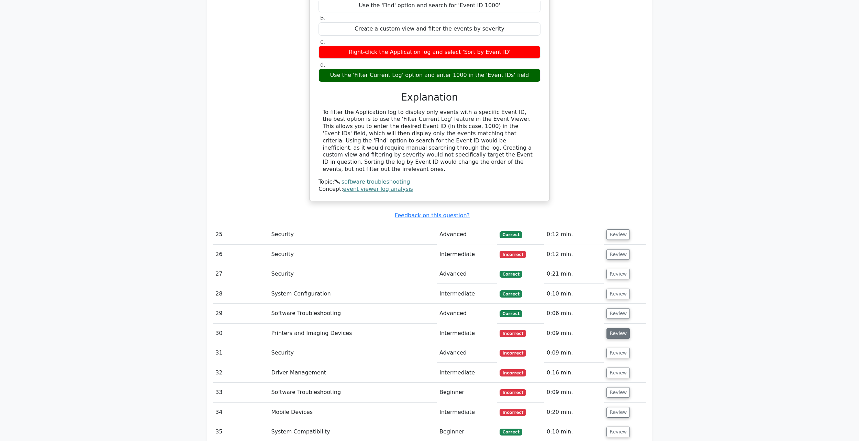
click at [621, 328] on button "Review" at bounding box center [617, 333] width 23 height 11
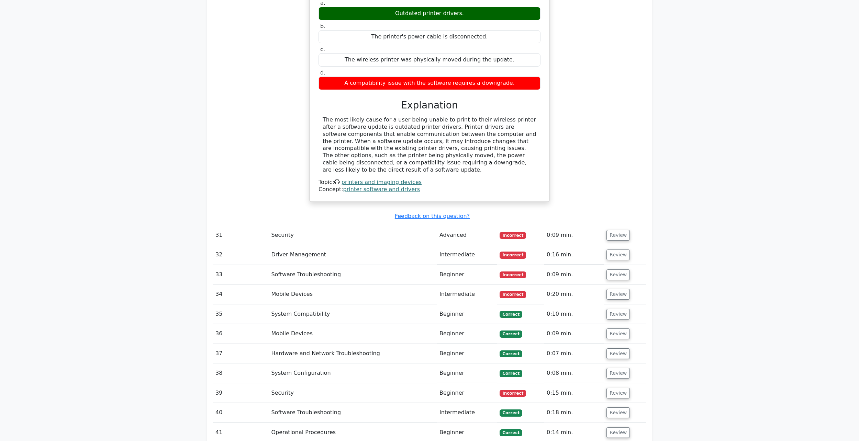
scroll to position [2267, 0]
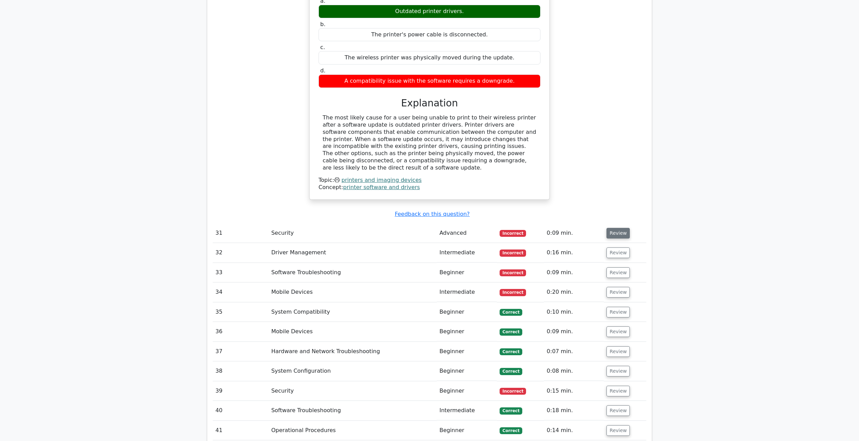
click at [612, 228] on button "Review" at bounding box center [617, 233] width 23 height 11
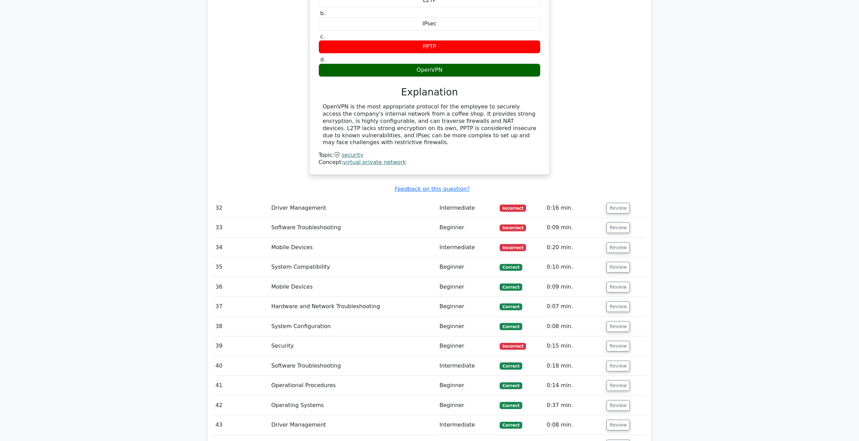
scroll to position [2576, 0]
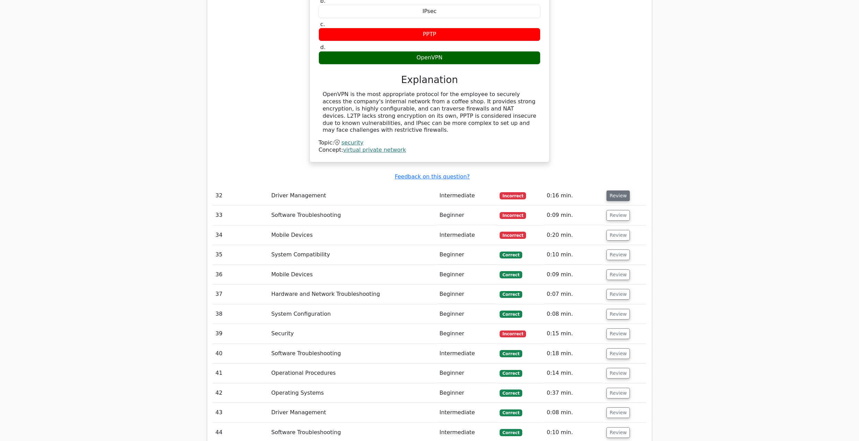
click at [609, 191] on button "Review" at bounding box center [617, 196] width 23 height 11
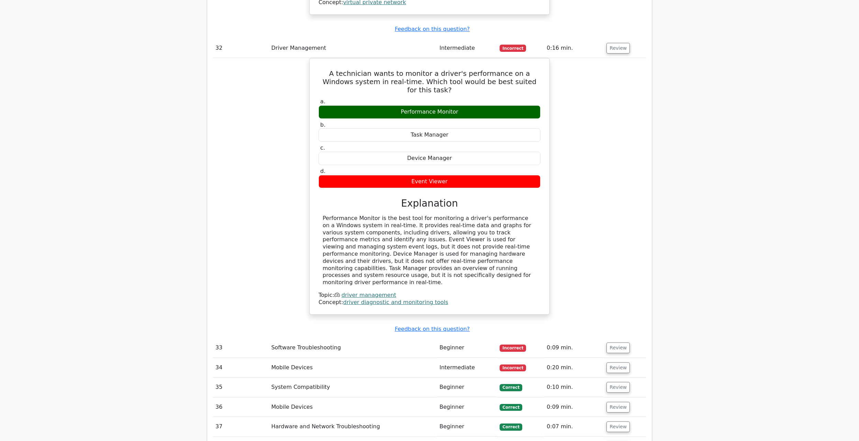
scroll to position [2783, 0]
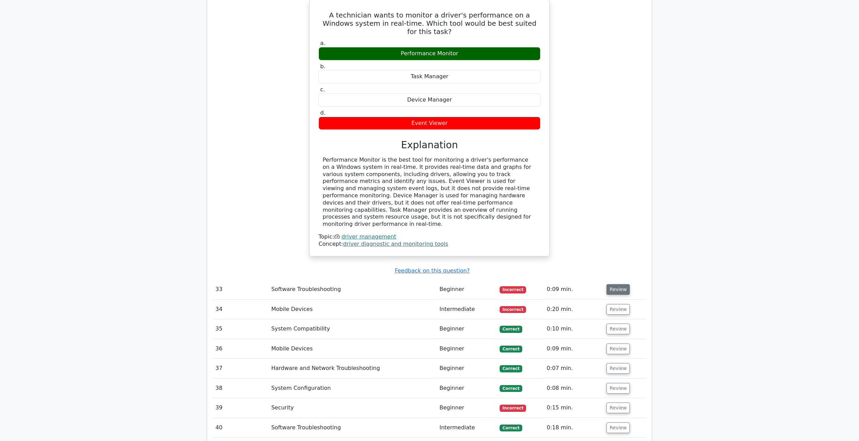
click at [614, 284] on button "Review" at bounding box center [617, 289] width 23 height 11
